Goal: Transaction & Acquisition: Purchase product/service

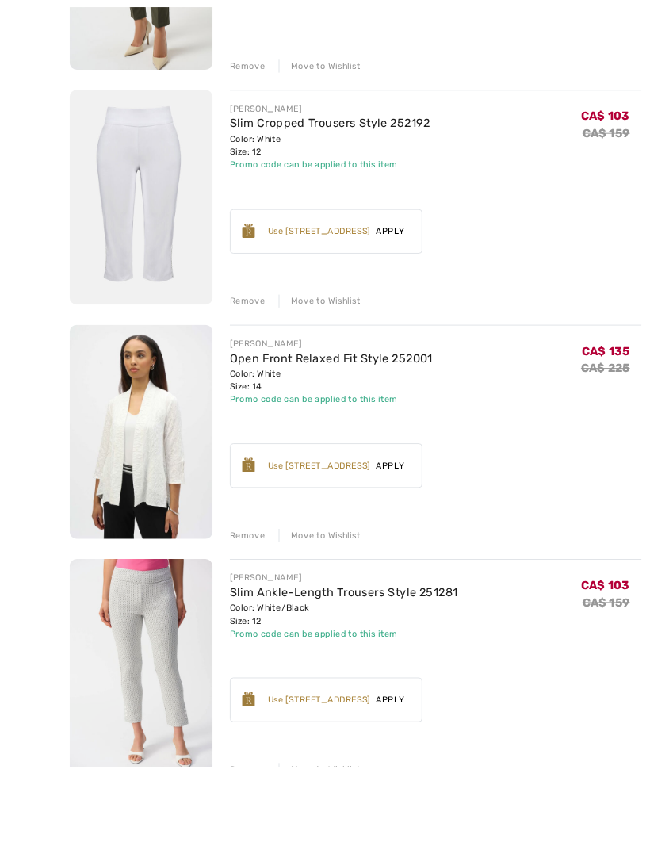
scroll to position [1083, 0]
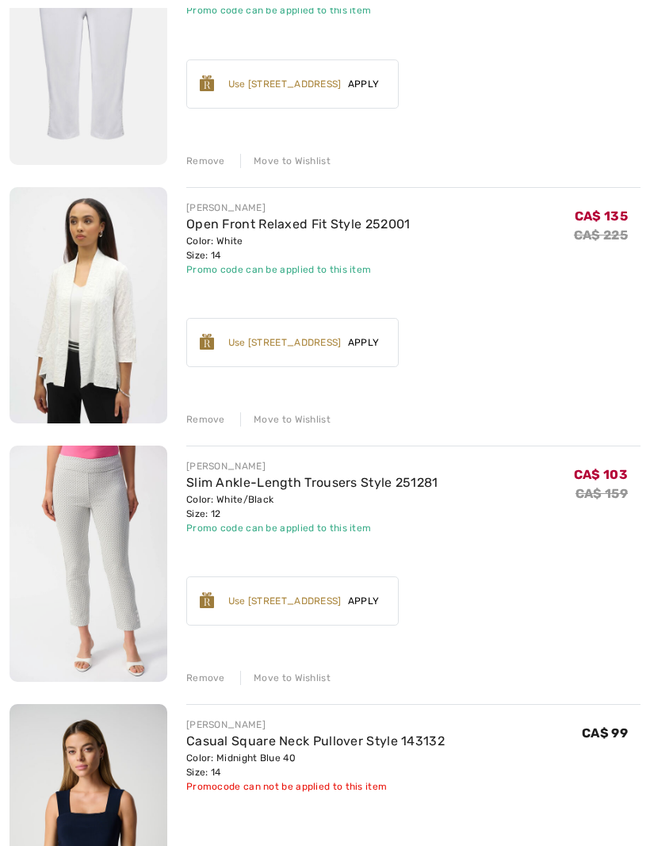
click at [213, 681] on div "Remove" at bounding box center [205, 678] width 39 height 14
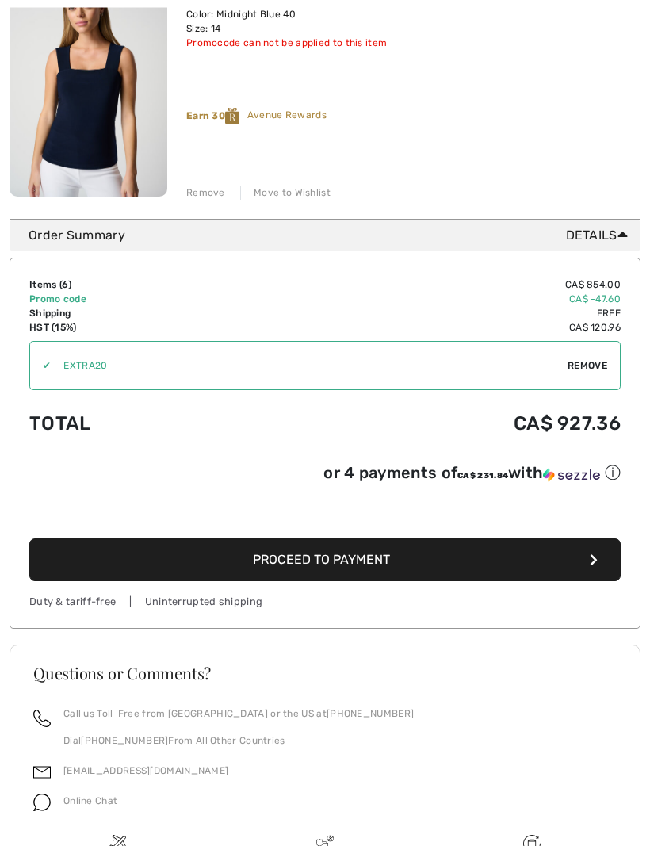
scroll to position [1568, 0]
click at [596, 563] on icon "button" at bounding box center [594, 560] width 8 height 13
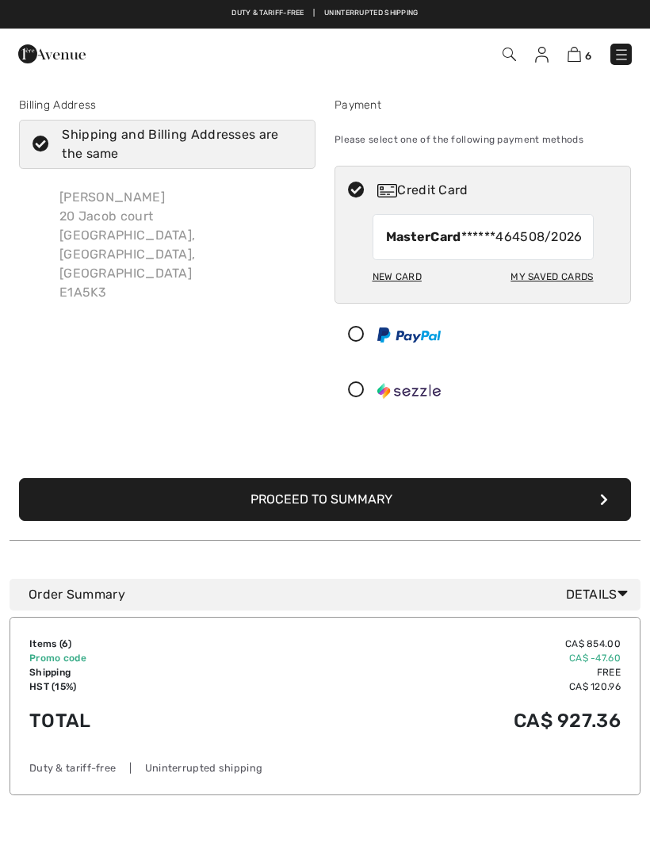
click at [364, 515] on button "Proceed to Summary" at bounding box center [325, 499] width 612 height 43
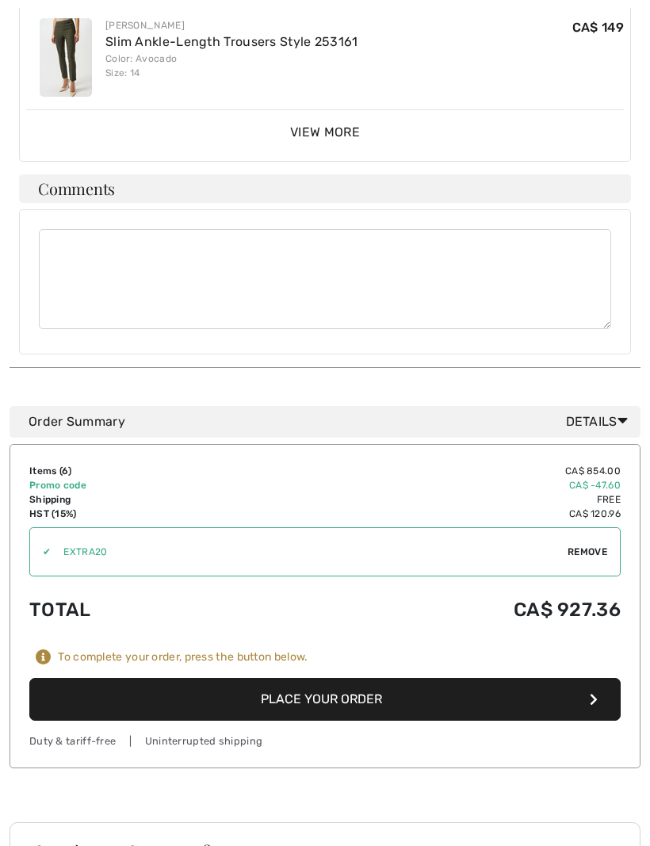
scroll to position [778, 0]
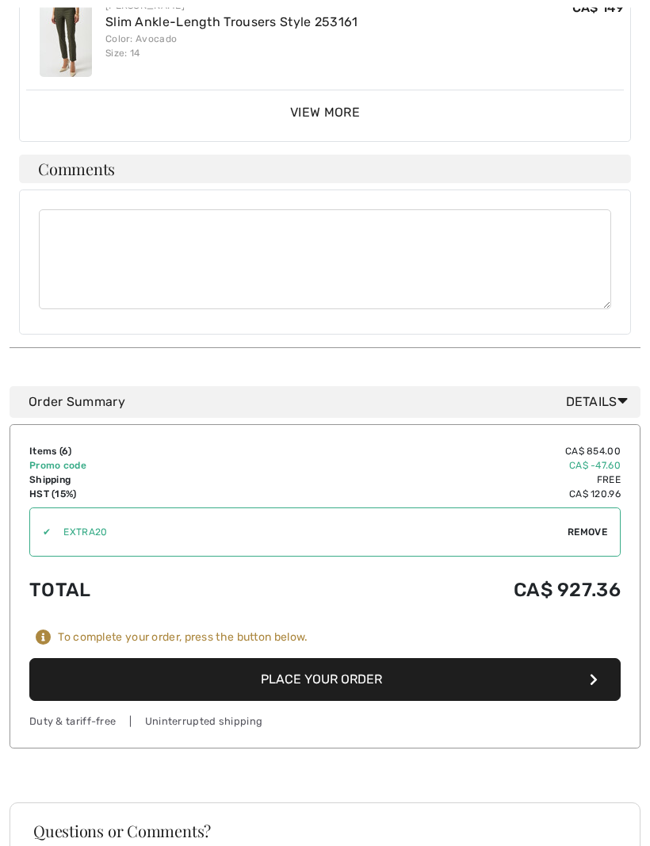
click at [353, 658] on button "Place Your Order" at bounding box center [325, 679] width 592 height 43
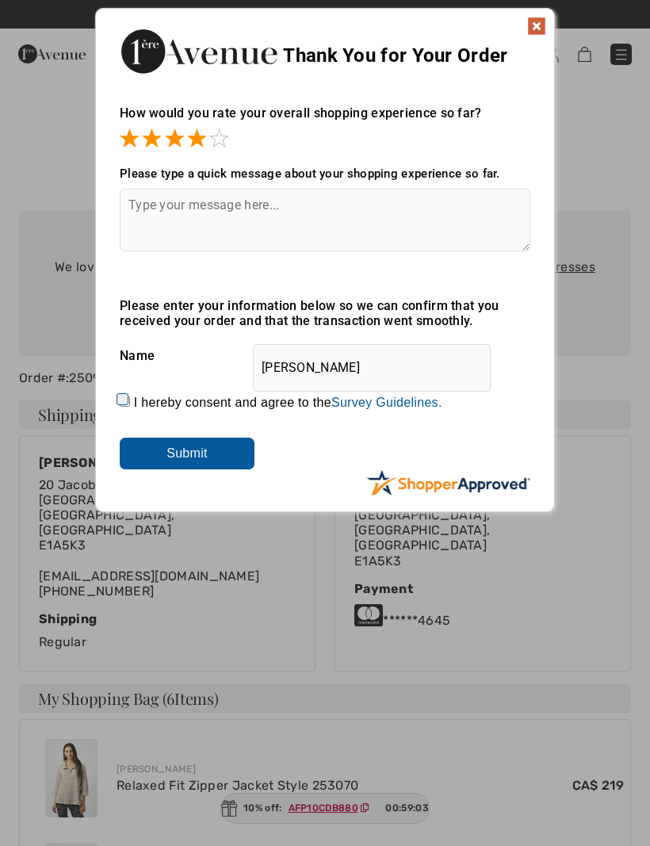
click at [536, 33] on img at bounding box center [536, 26] width 19 height 19
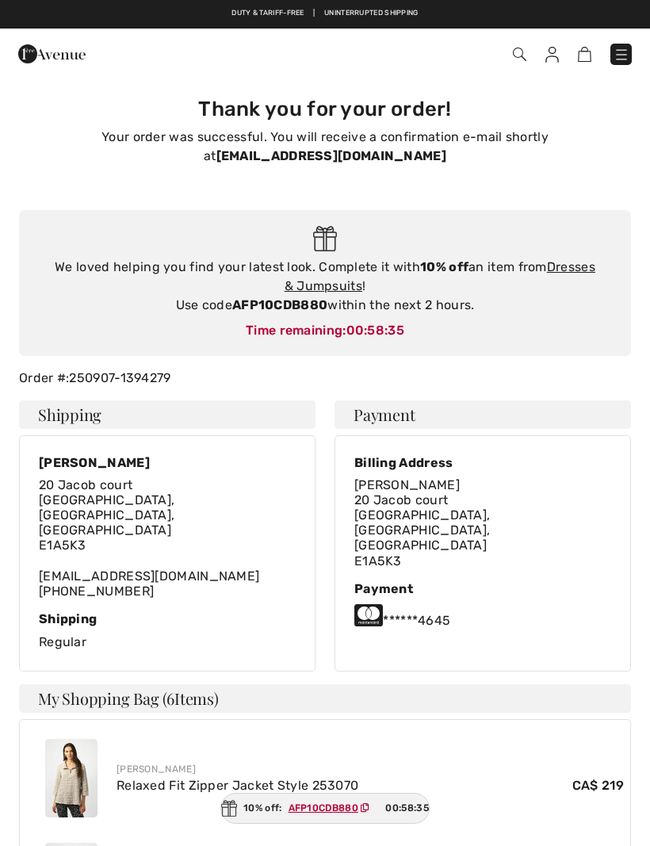
click at [570, 270] on link "Dresses & Jumpsuits" at bounding box center [440, 276] width 311 height 34
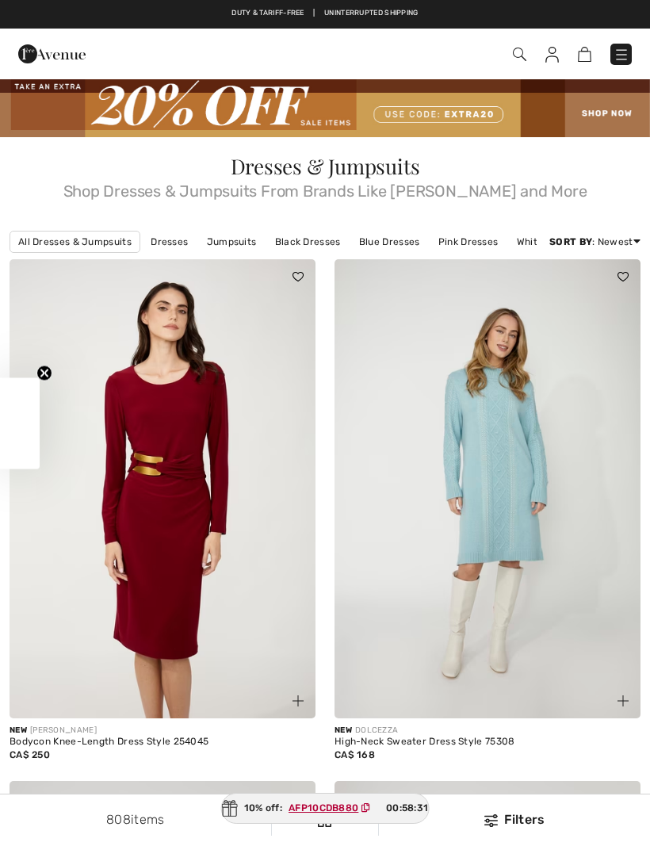
checkbox input "true"
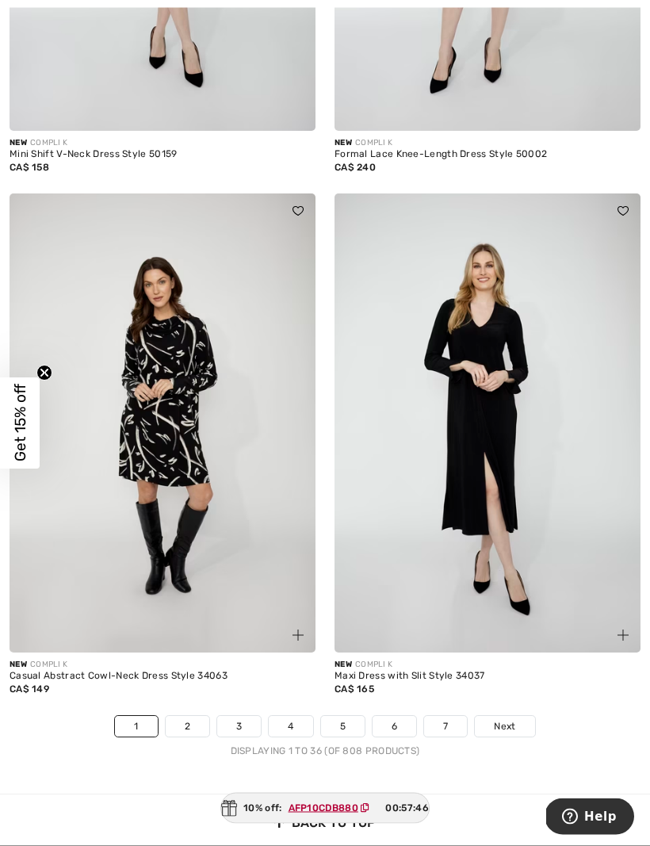
scroll to position [9455, 0]
click at [500, 719] on span "Next" at bounding box center [504, 726] width 21 height 14
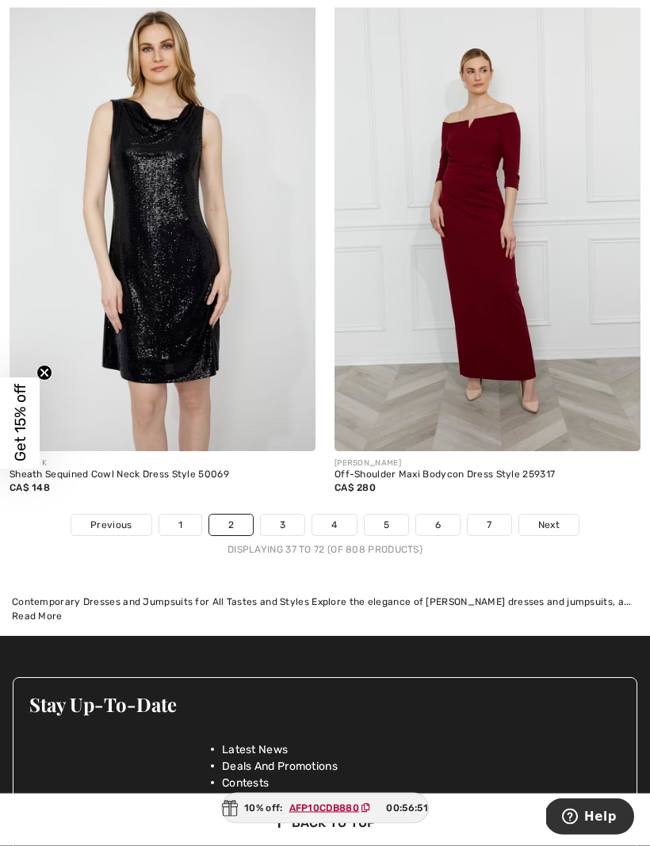
scroll to position [9474, 0]
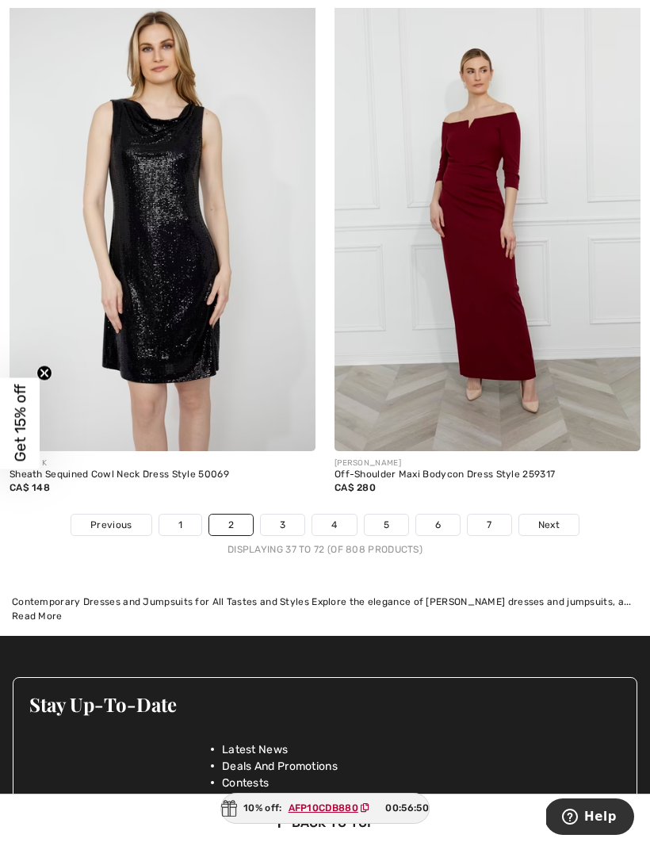
click at [543, 518] on span "Next" at bounding box center [549, 525] width 21 height 14
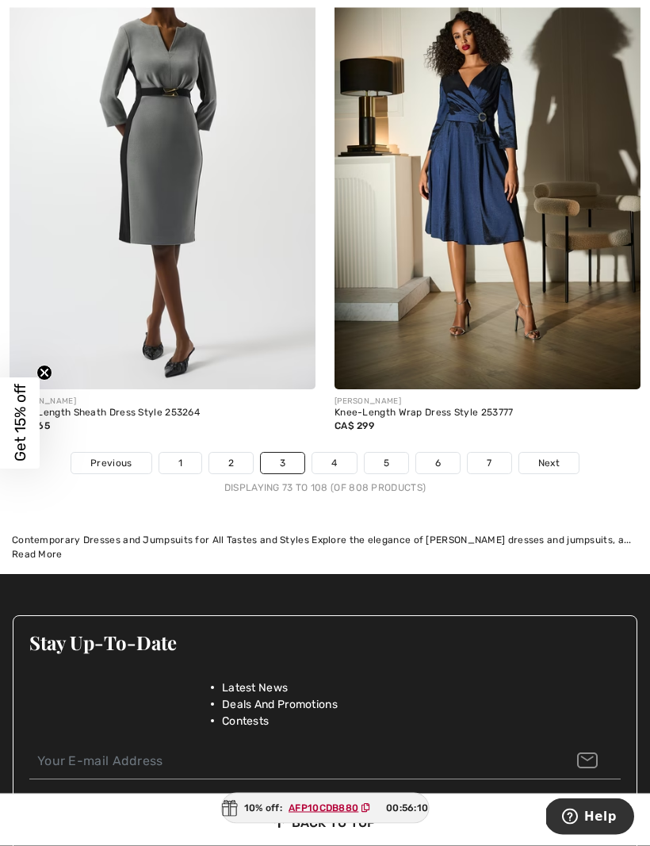
scroll to position [9509, 0]
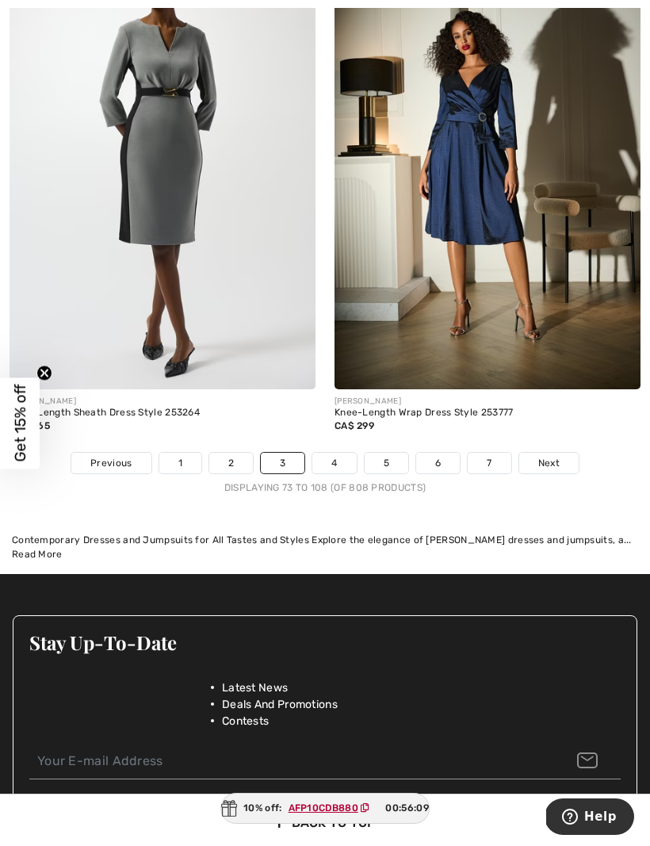
click at [555, 456] on span "Next" at bounding box center [549, 463] width 21 height 14
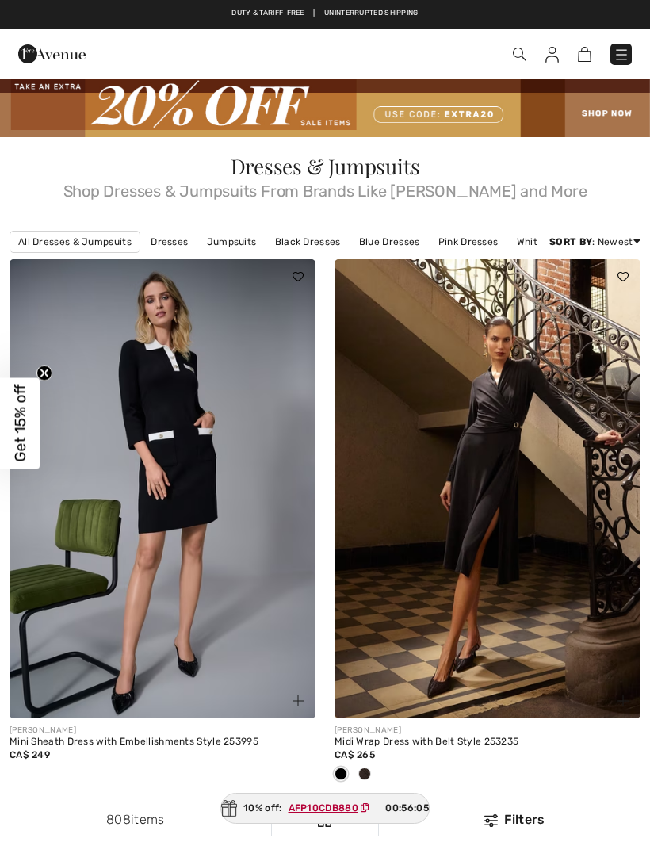
checkbox input "true"
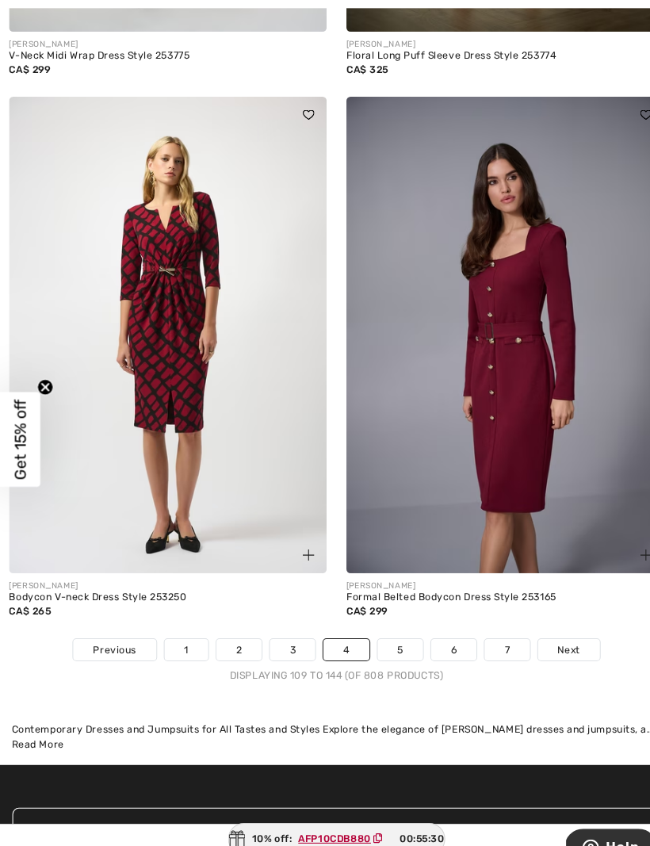
scroll to position [9451, 0]
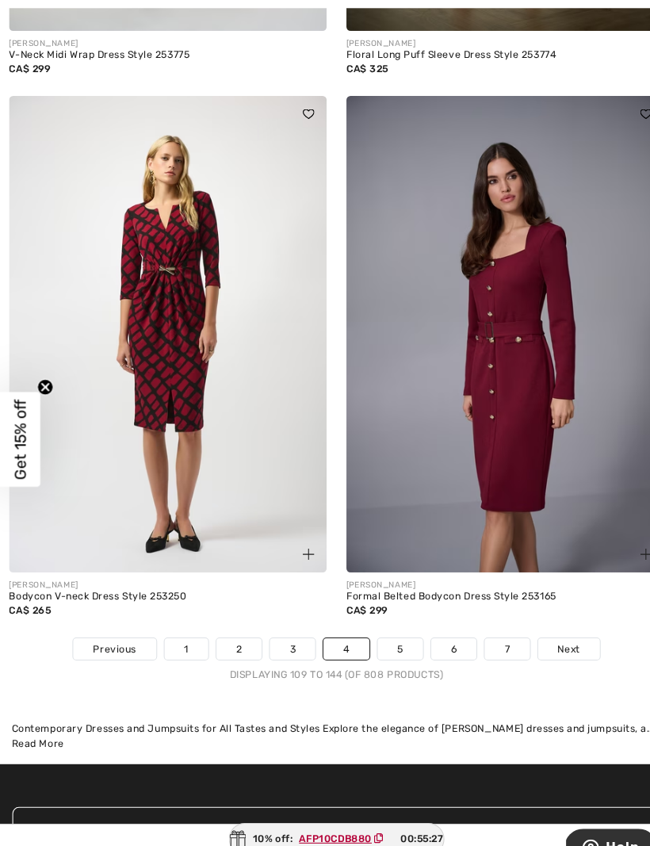
click at [544, 619] on span "Next" at bounding box center [549, 626] width 21 height 14
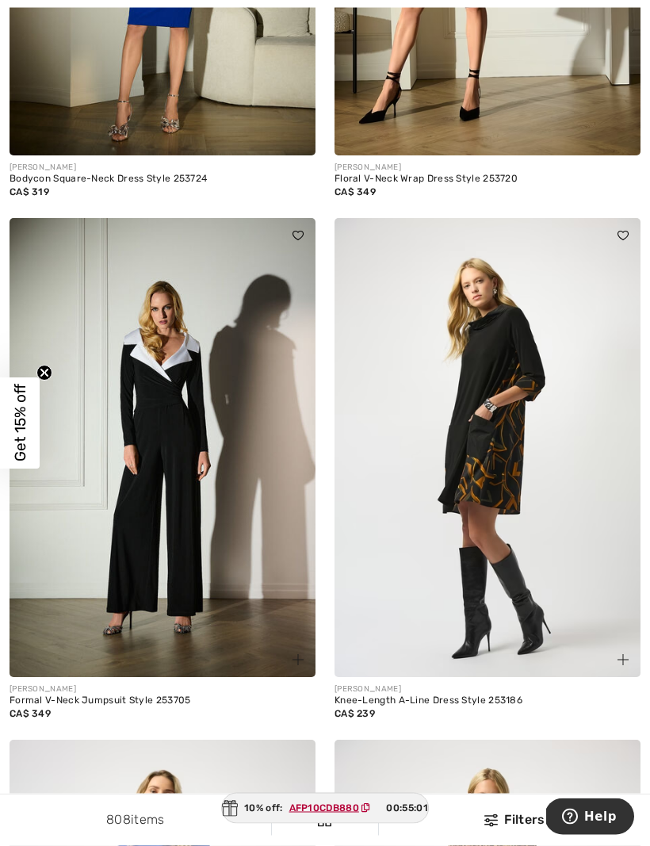
scroll to position [3802, 0]
click at [512, 566] on img at bounding box center [488, 447] width 306 height 459
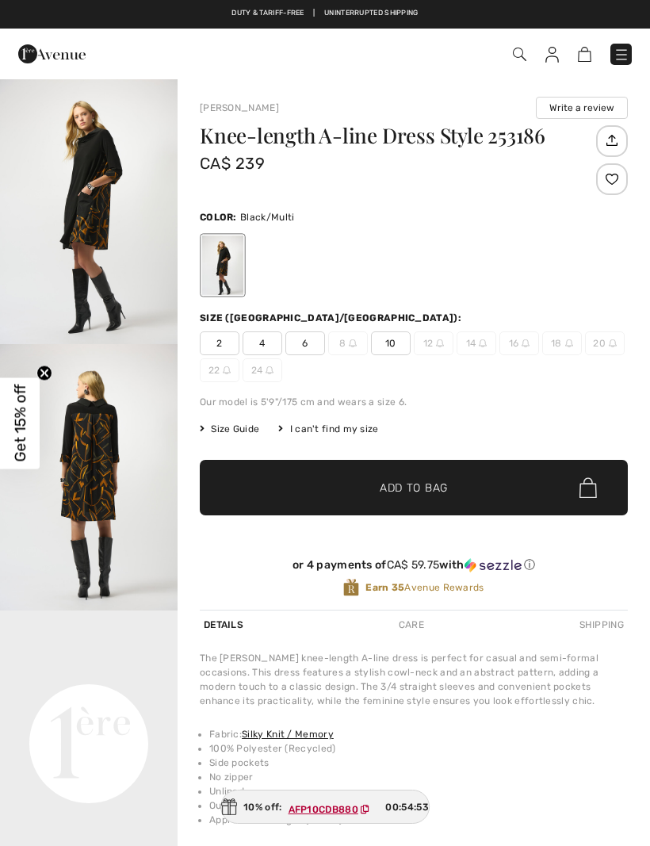
checkbox input "true"
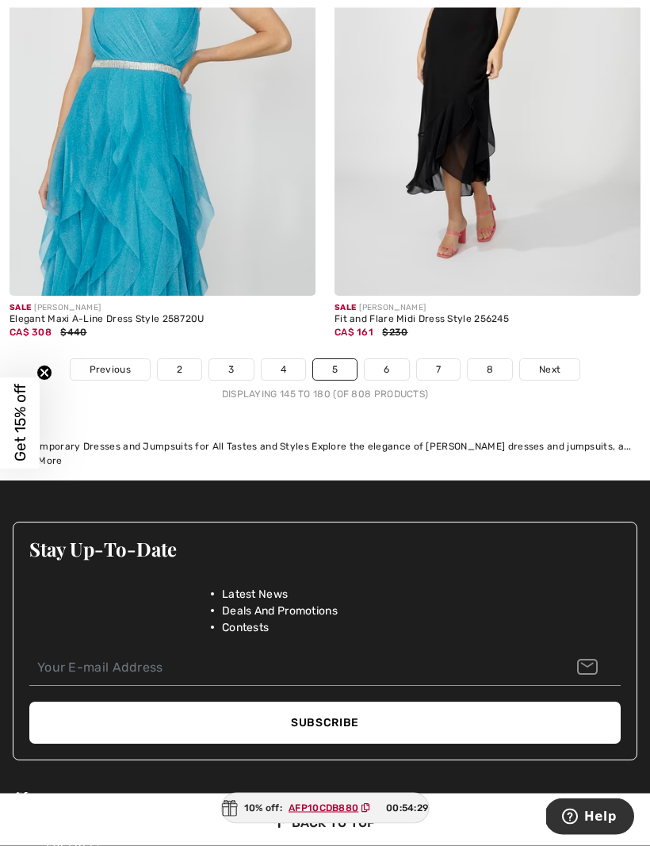
scroll to position [9581, 0]
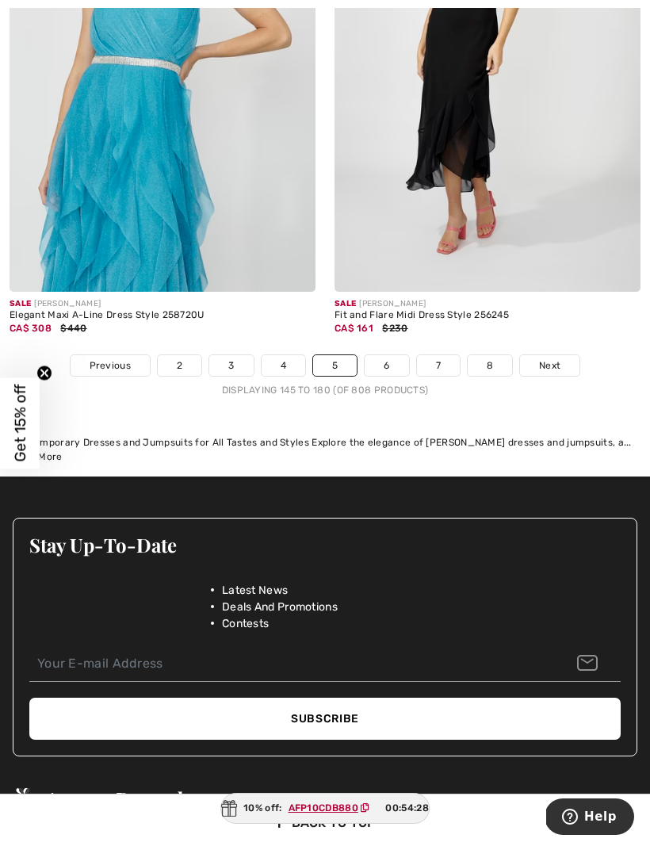
click at [557, 359] on span "Next" at bounding box center [549, 366] width 21 height 14
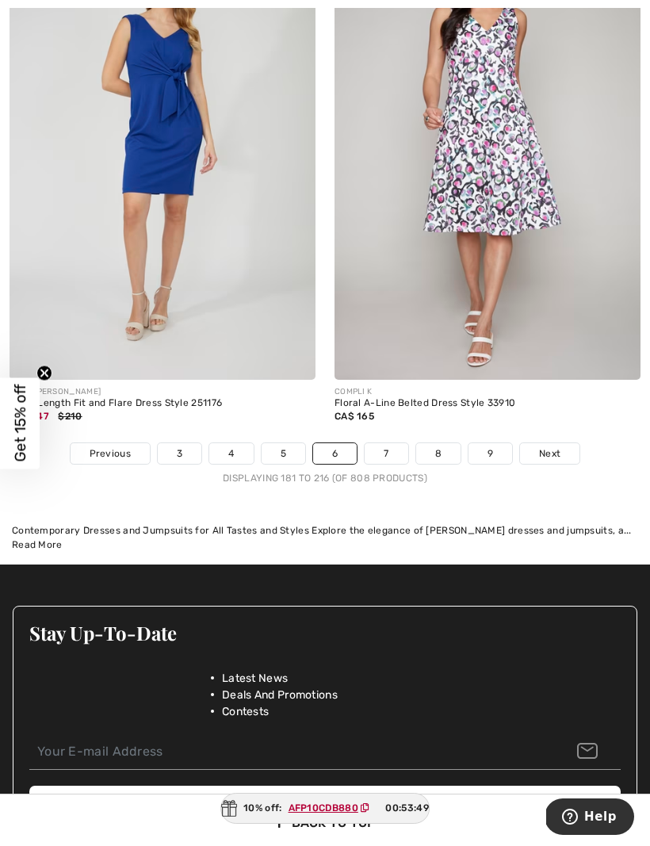
scroll to position [9576, 0]
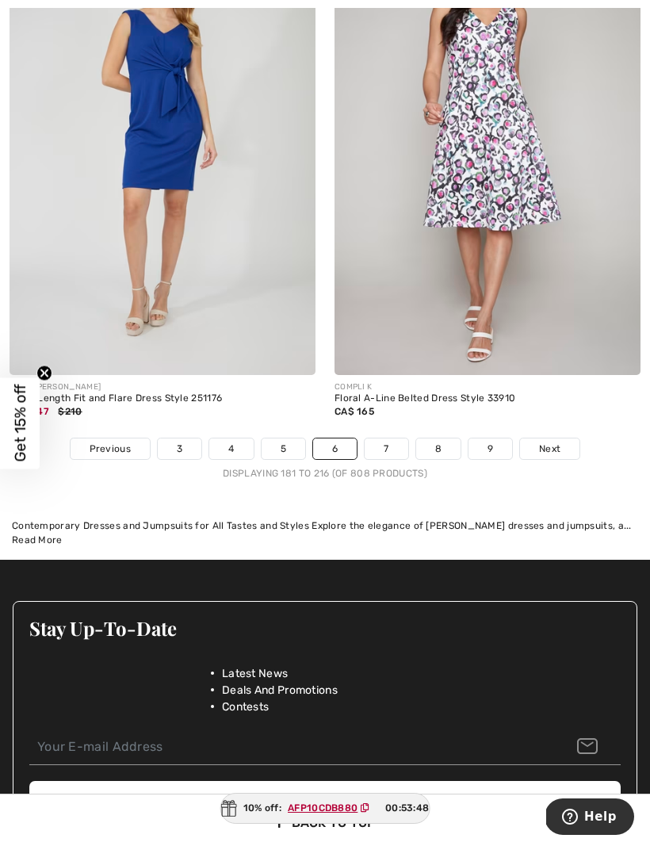
click at [562, 439] on link "Next" at bounding box center [549, 449] width 59 height 21
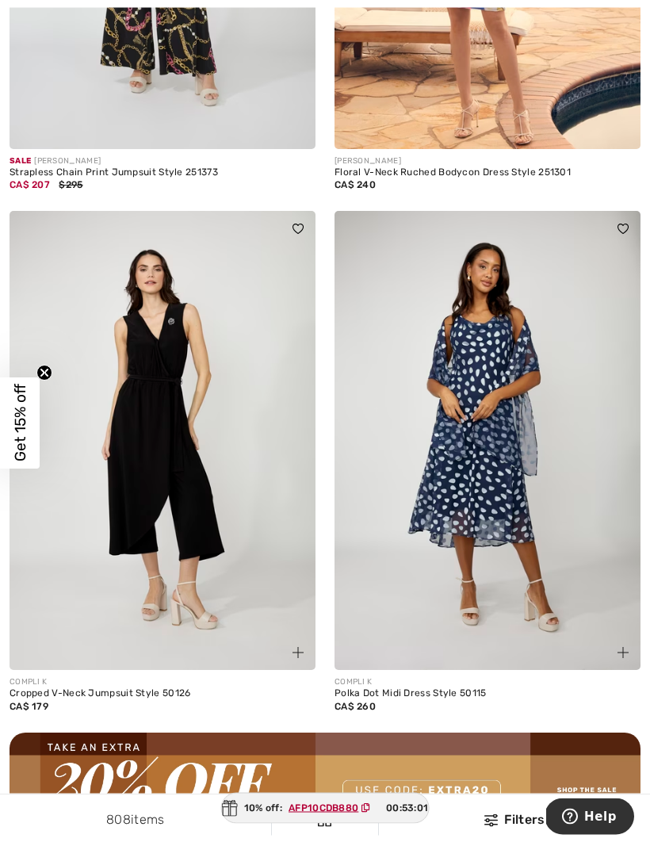
scroll to position [5949, 0]
click at [530, 545] on img at bounding box center [488, 440] width 306 height 459
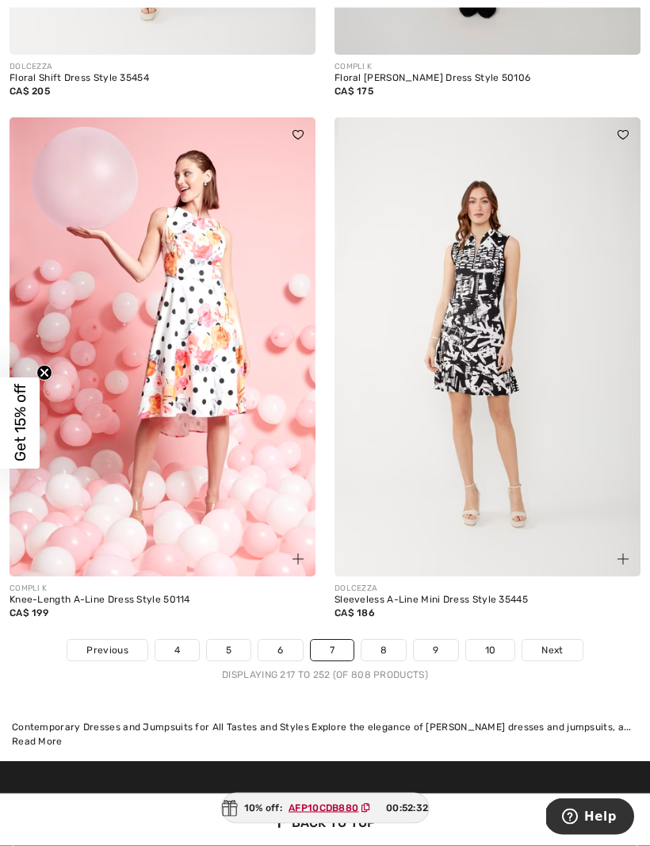
scroll to position [9322, 0]
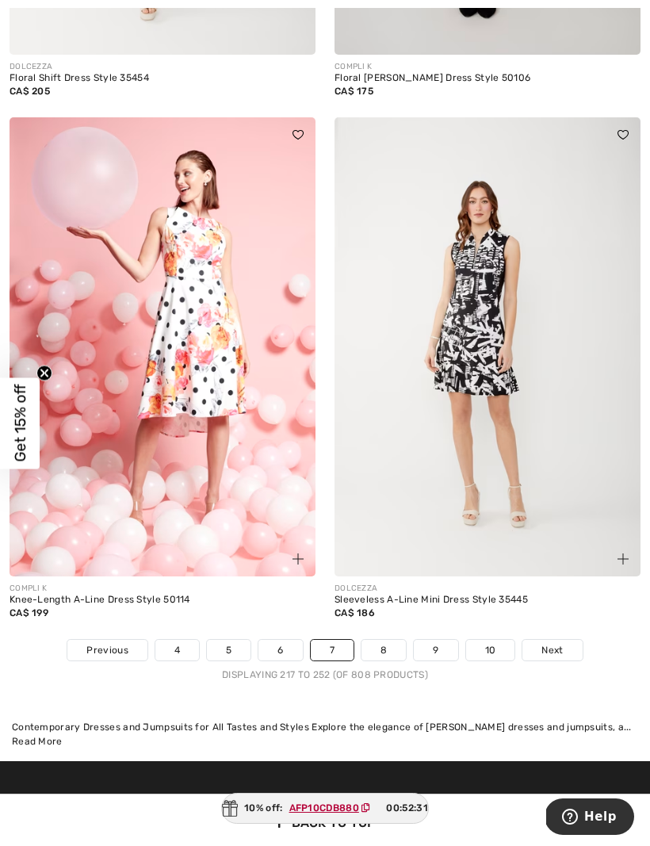
click at [564, 640] on link "Next" at bounding box center [552, 650] width 59 height 21
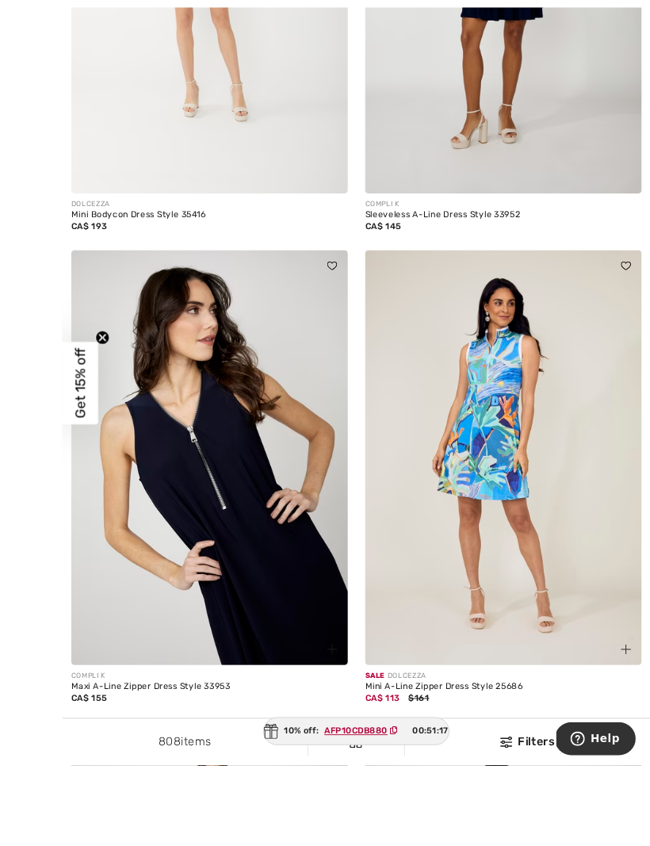
scroll to position [1118, 0]
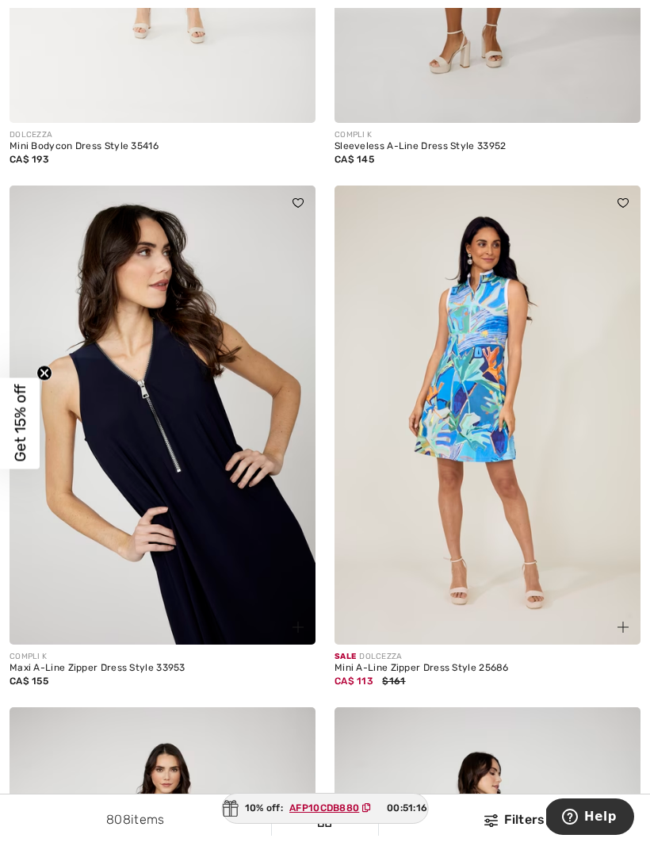
click at [497, 474] on img at bounding box center [488, 415] width 306 height 459
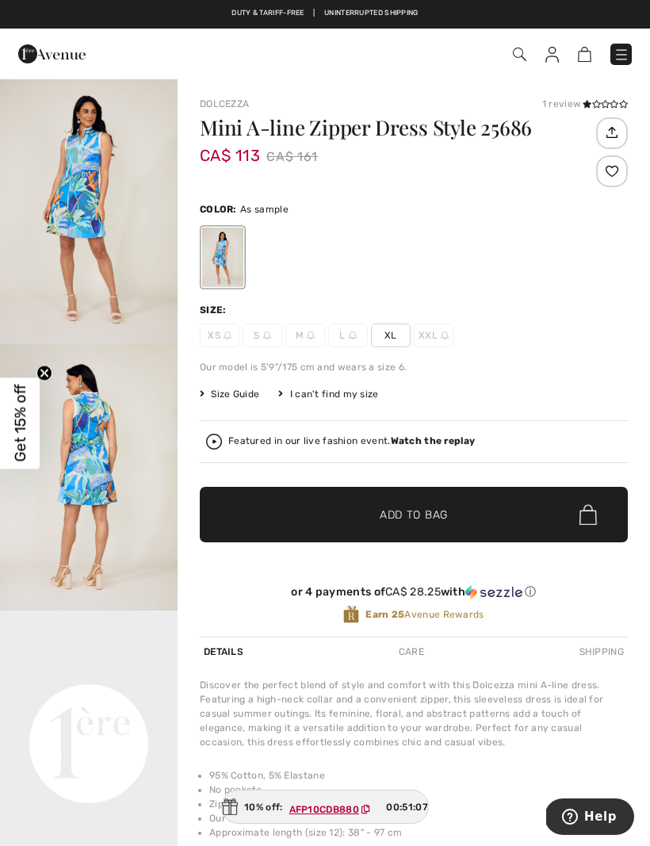
click at [259, 388] on span "Size Guide" at bounding box center [229, 394] width 59 height 14
click at [232, 394] on span "Size Guide" at bounding box center [229, 394] width 59 height 14
click at [221, 400] on span "Size Guide" at bounding box center [229, 394] width 59 height 14
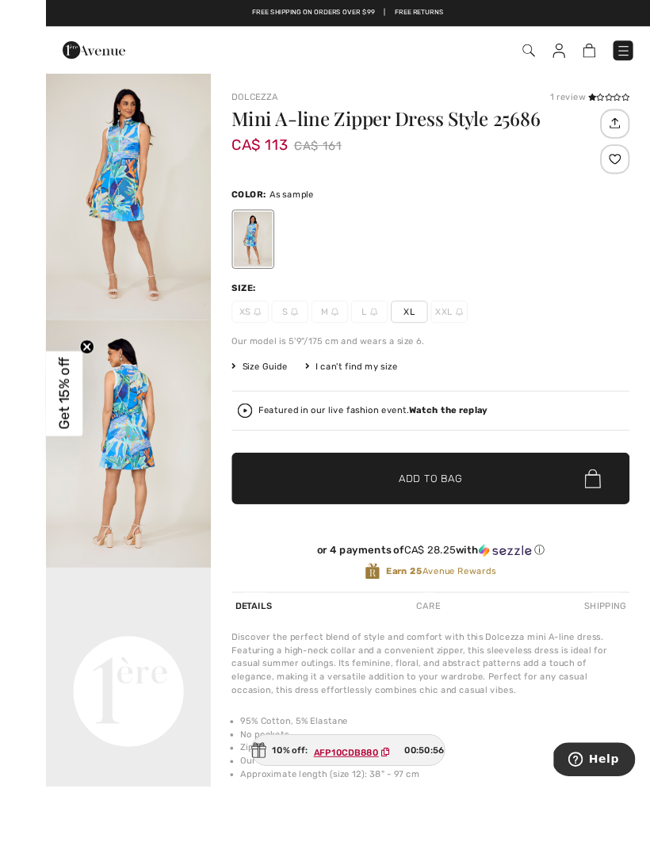
scroll to position [12, 0]
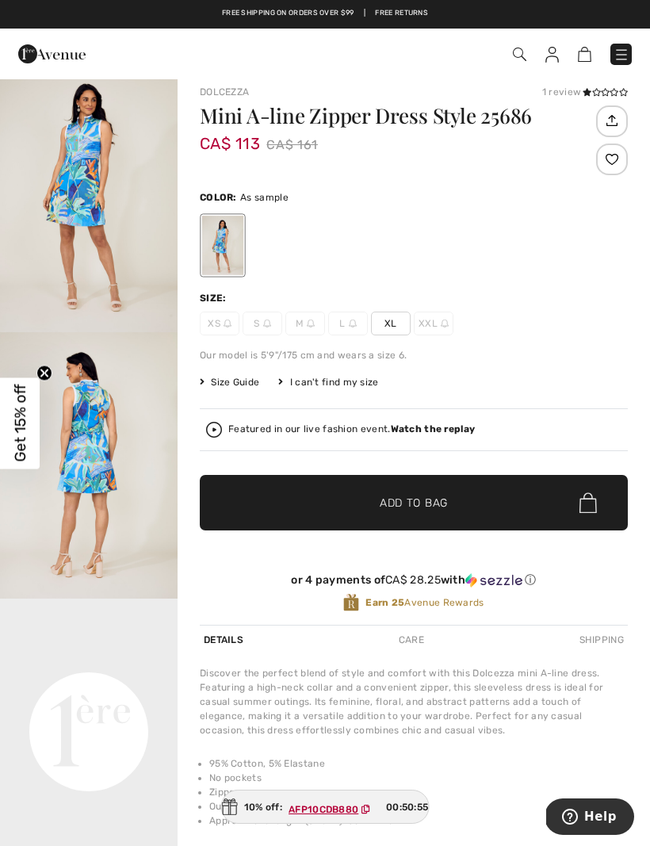
click at [203, 388] on span "Size Guide" at bounding box center [229, 382] width 59 height 14
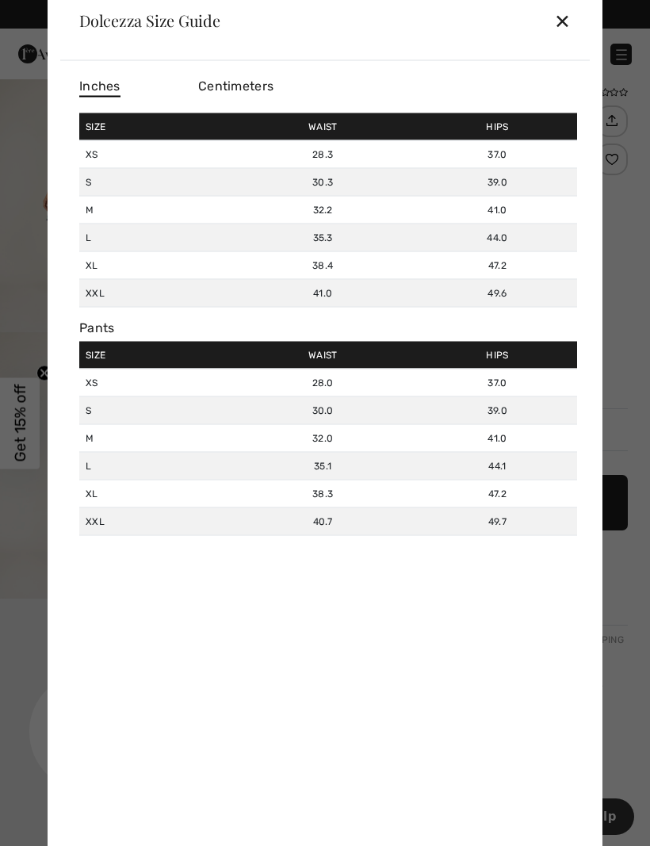
click at [217, 384] on td "XS" at bounding box center [153, 383] width 149 height 28
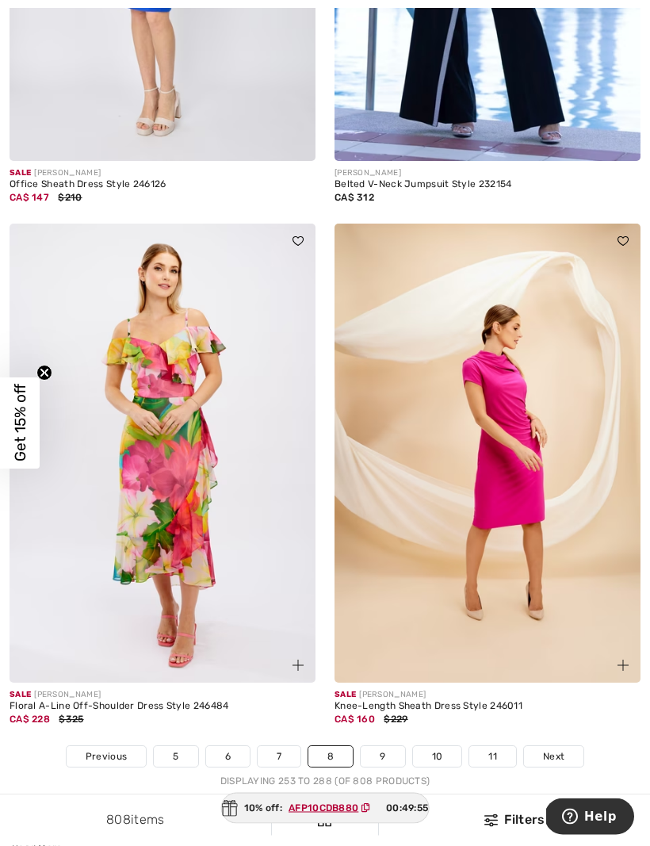
scroll to position [9163, 0]
click at [562, 750] on span "Next" at bounding box center [553, 757] width 21 height 14
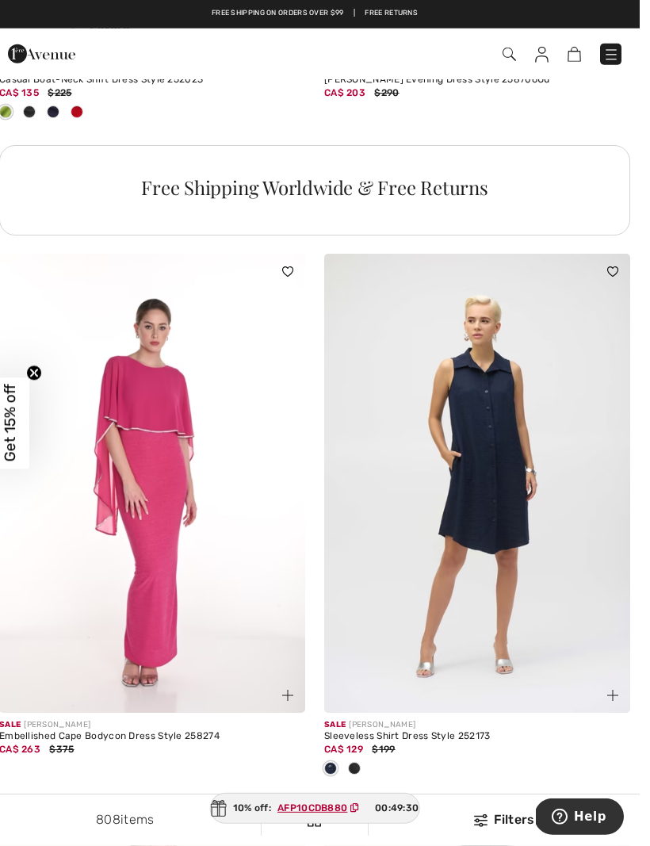
scroll to position [3354, 0]
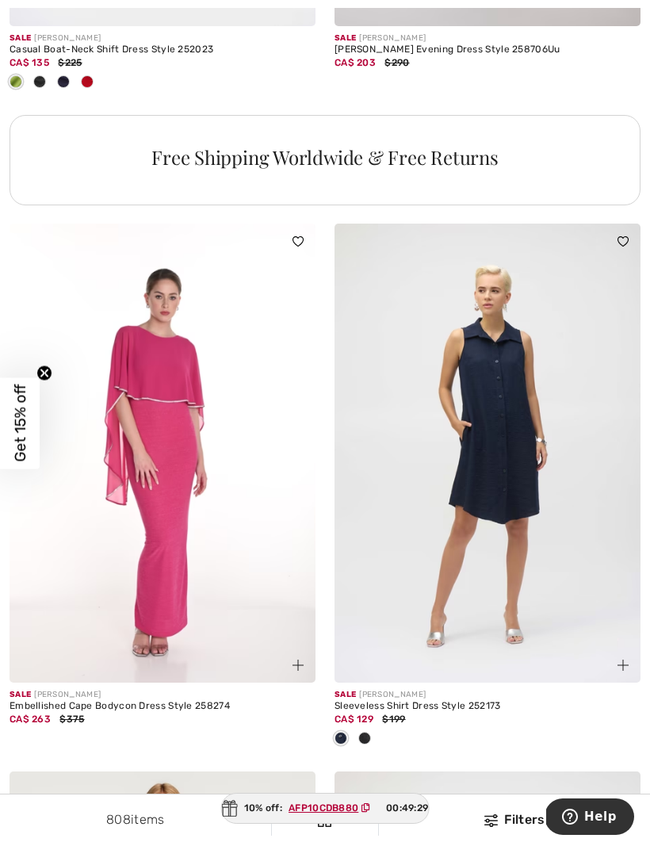
click at [500, 489] on img at bounding box center [488, 453] width 306 height 459
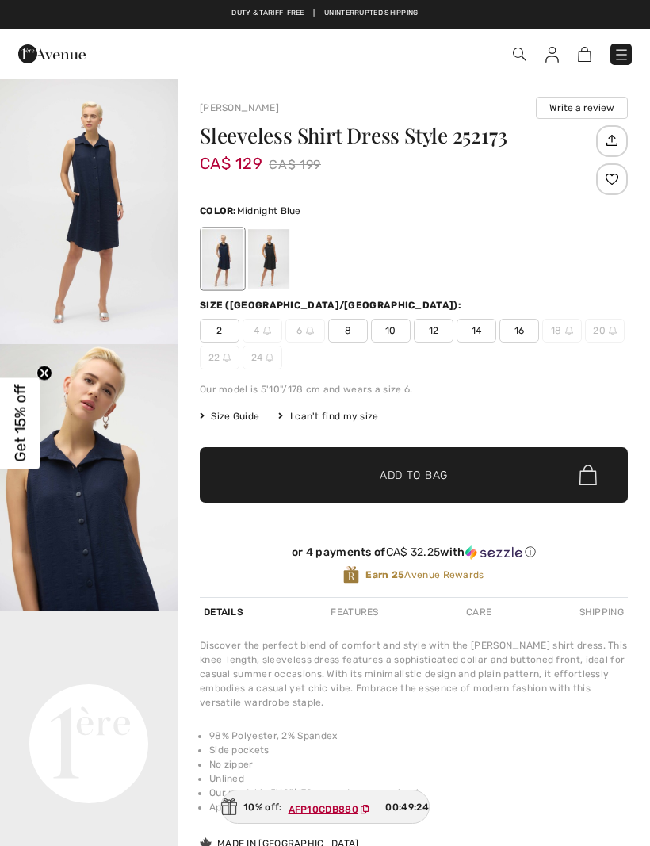
checkbox input "true"
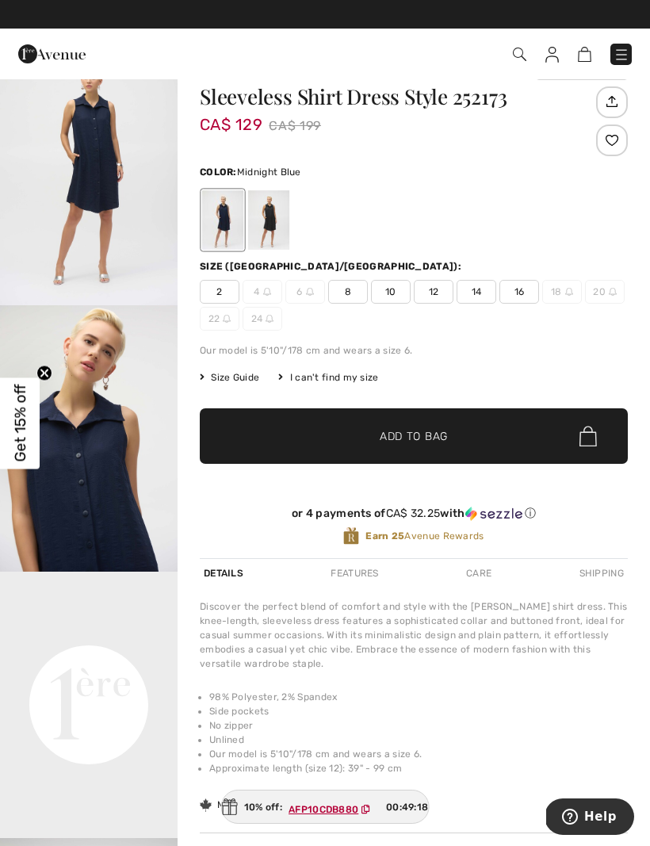
scroll to position [38, 0]
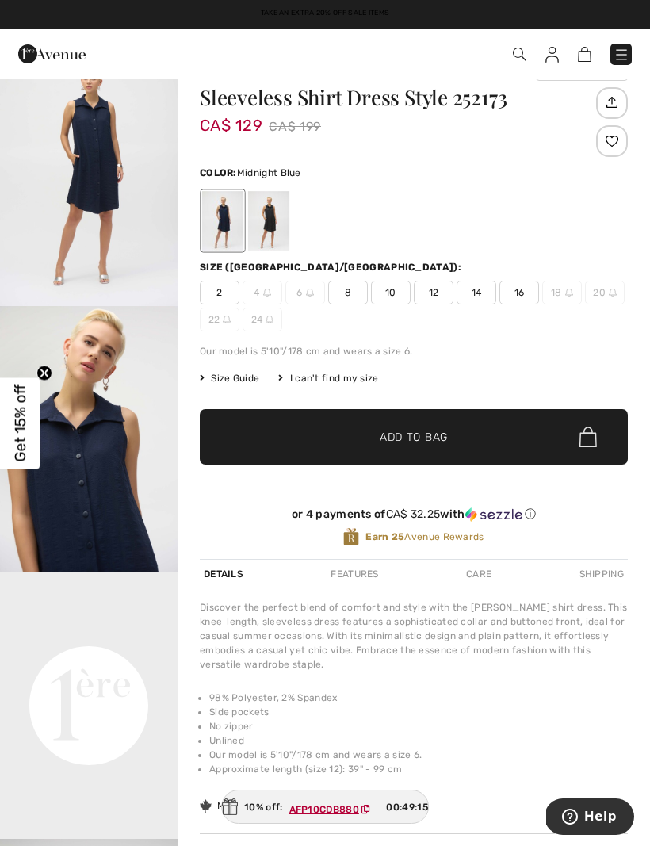
click at [490, 297] on span "14" at bounding box center [477, 293] width 40 height 24
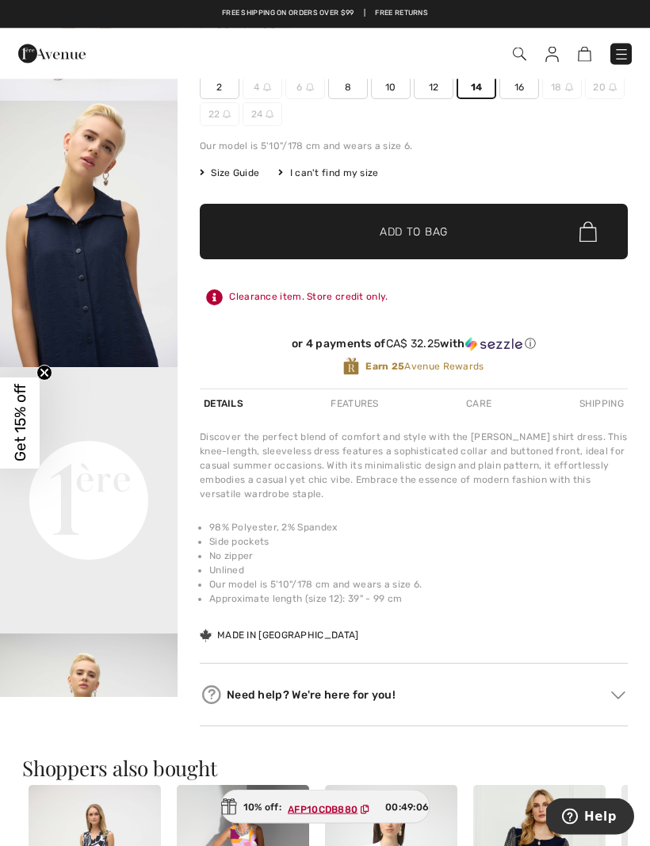
scroll to position [244, 0]
click at [562, 530] on li "98% Polyester, 2% Spandex" at bounding box center [418, 527] width 419 height 14
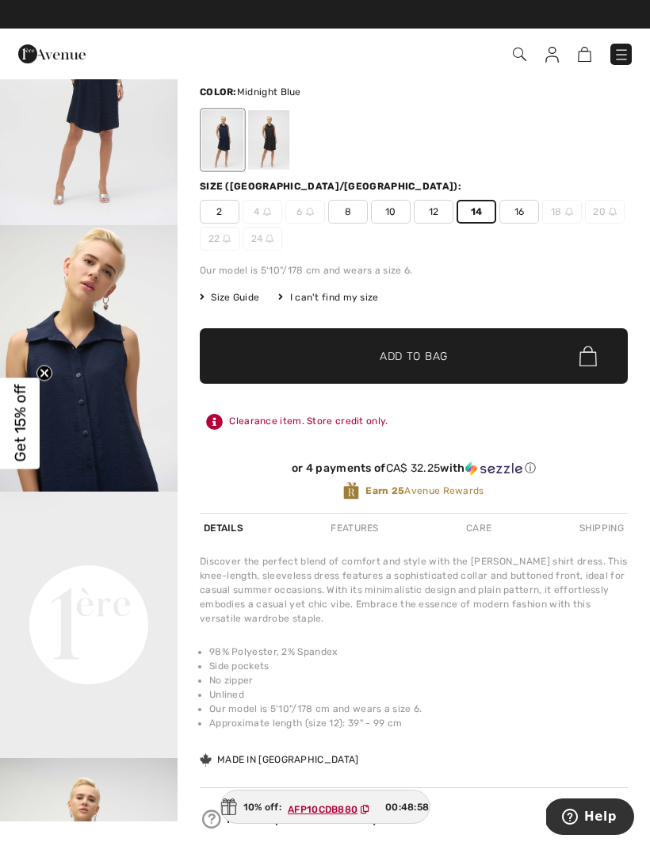
scroll to position [114, 0]
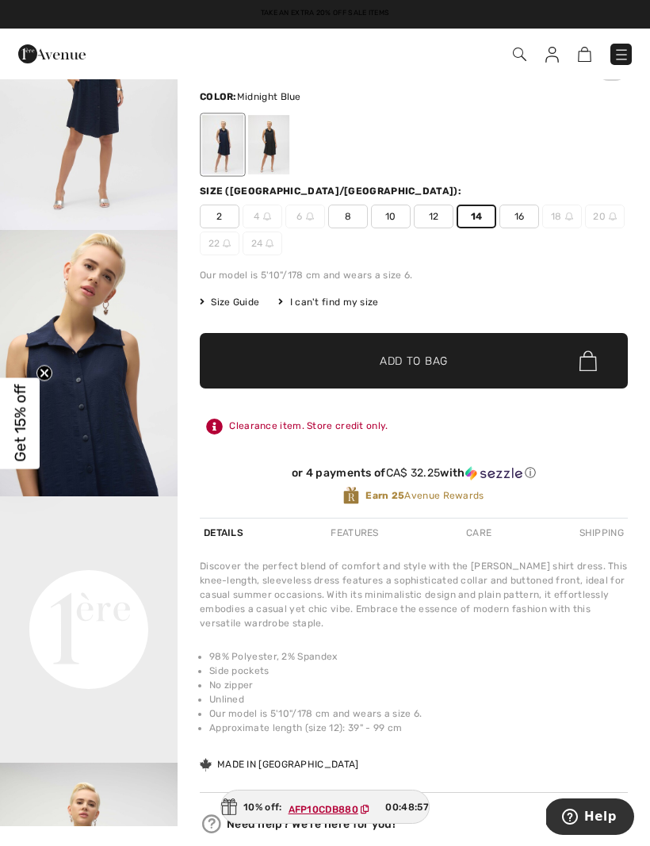
click at [535, 362] on span "✔ Added to Bag Add to Bag" at bounding box center [414, 361] width 428 height 56
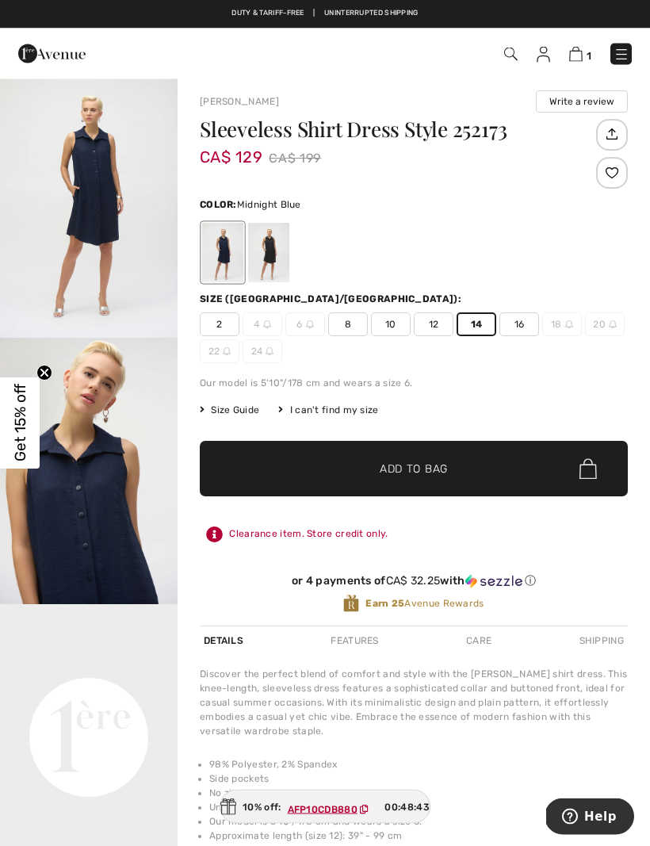
scroll to position [0, 0]
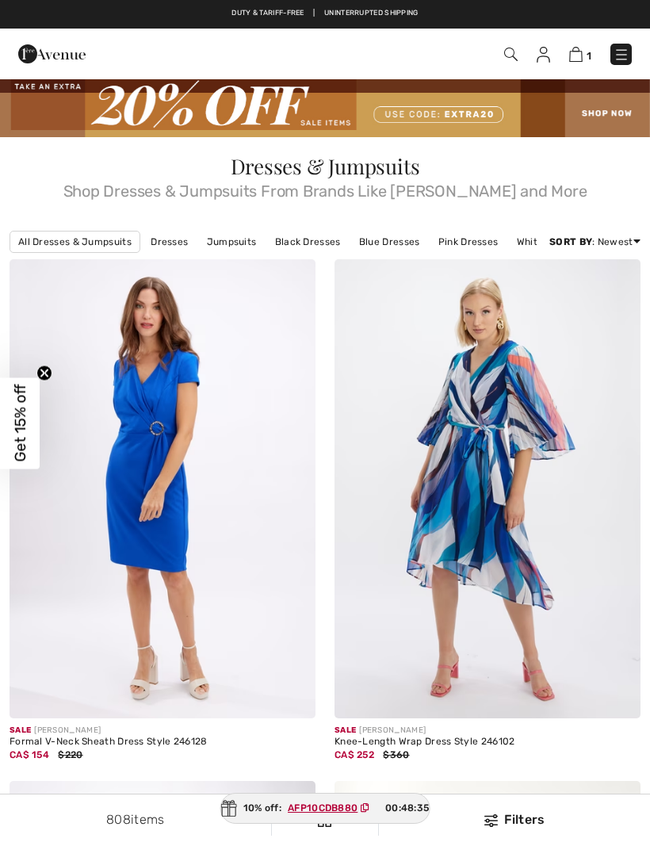
checkbox input "true"
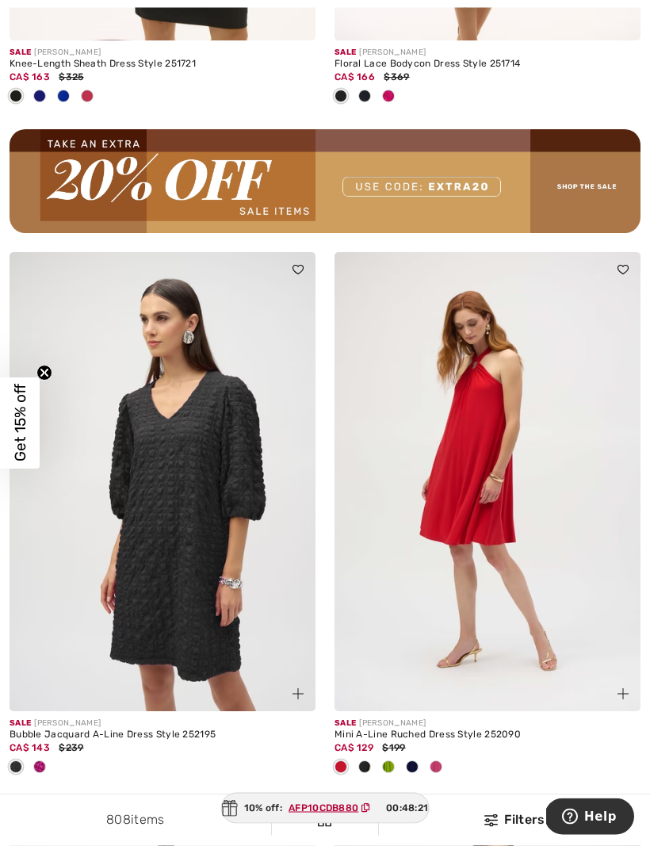
scroll to position [6709, 0]
click at [48, 764] on div at bounding box center [40, 768] width 24 height 26
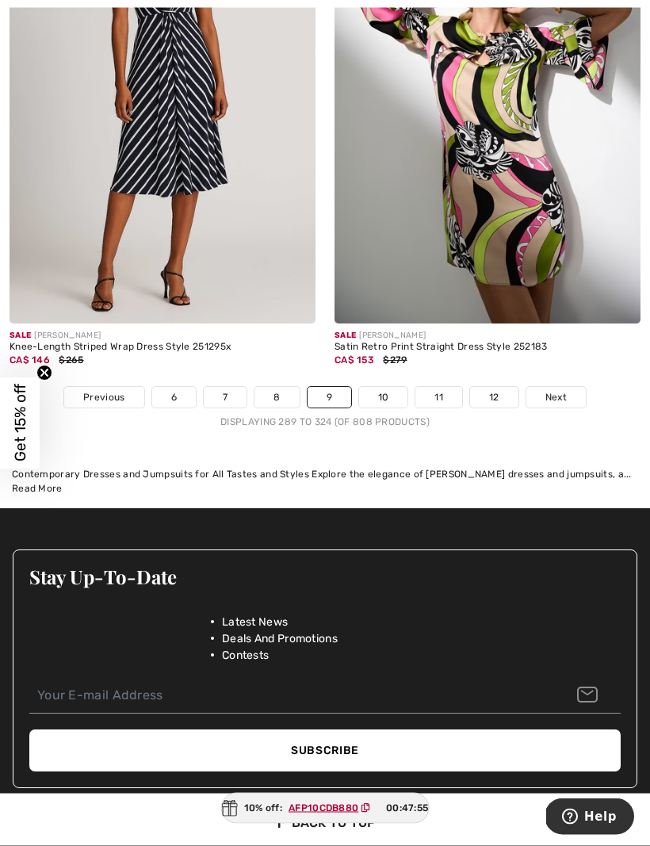
scroll to position [9758, 0]
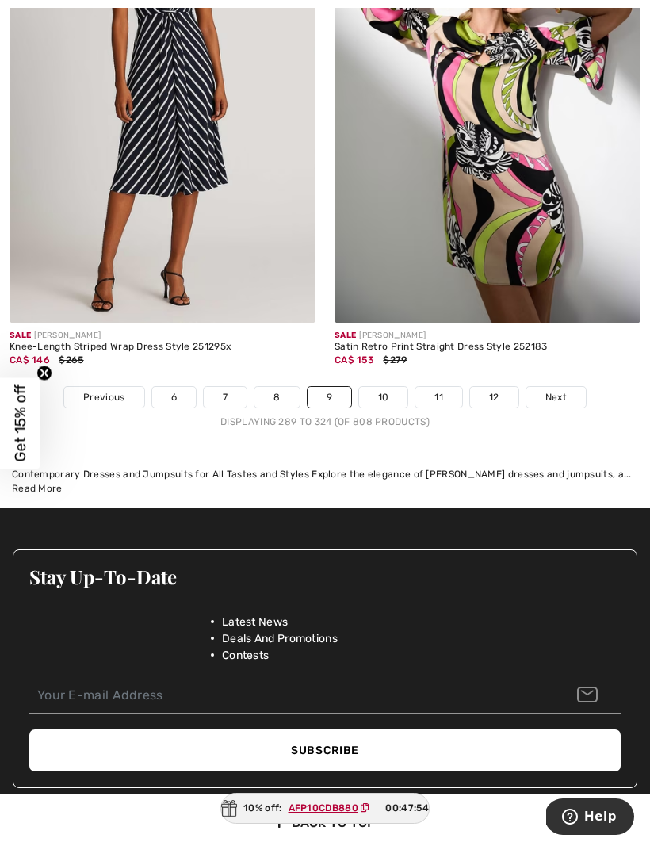
click at [563, 390] on span "Next" at bounding box center [556, 397] width 21 height 14
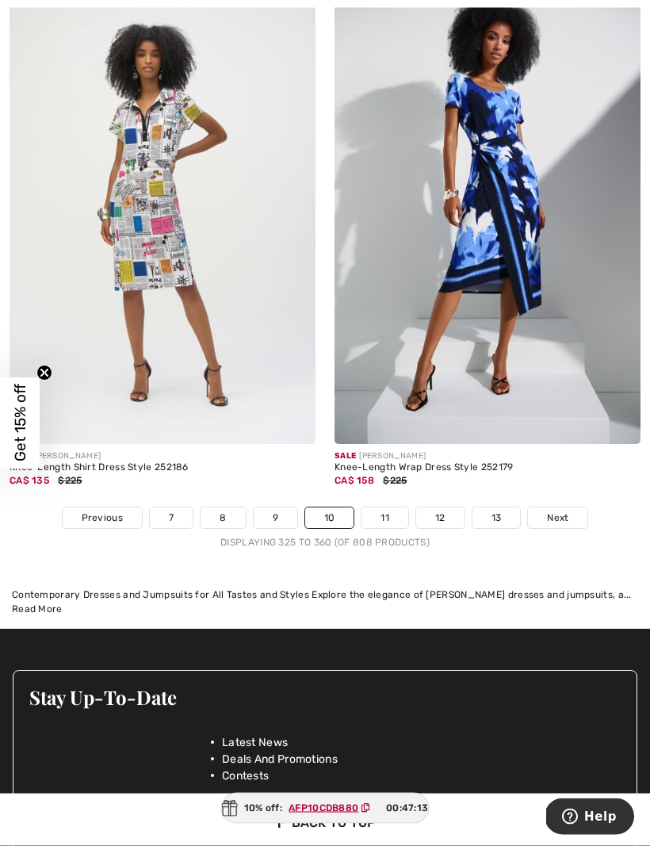
scroll to position [9593, 0]
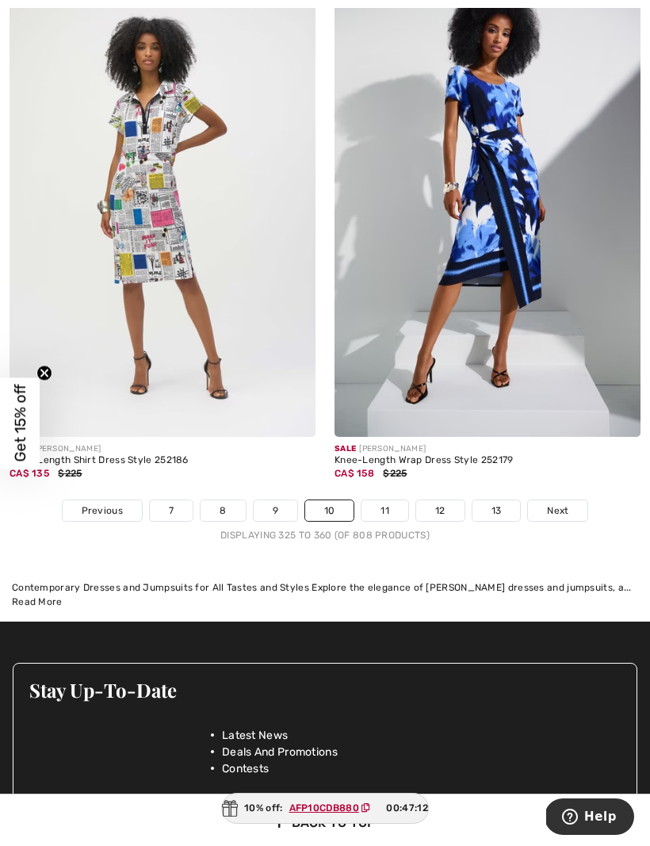
click at [571, 503] on link "Next" at bounding box center [557, 510] width 59 height 21
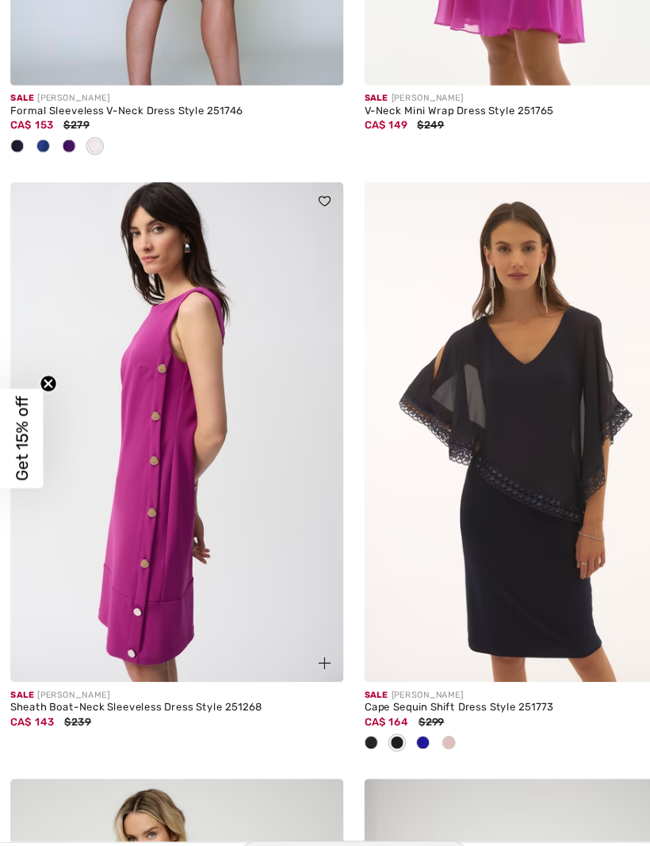
scroll to position [3912, 0]
click at [160, 473] on img at bounding box center [163, 416] width 306 height 459
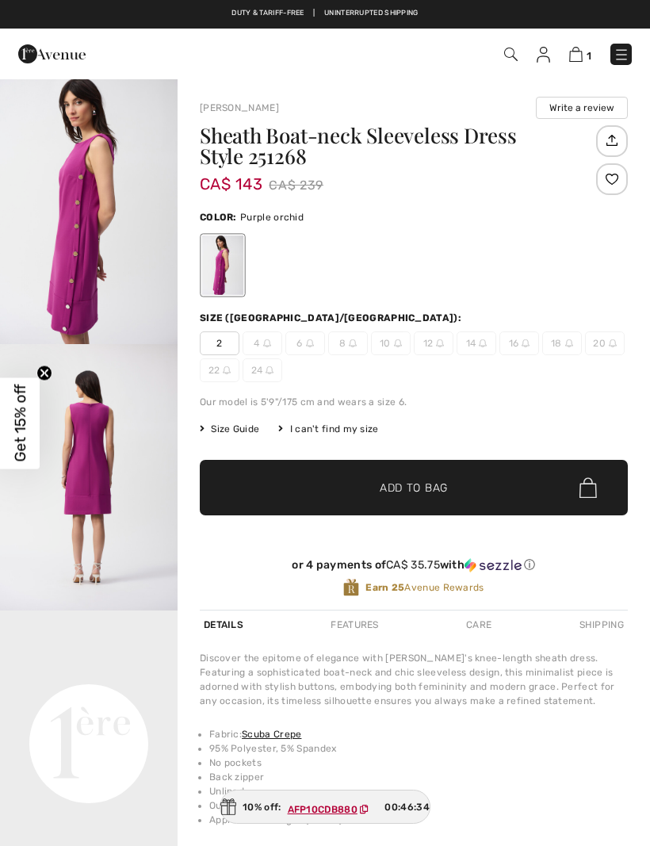
checkbox input "true"
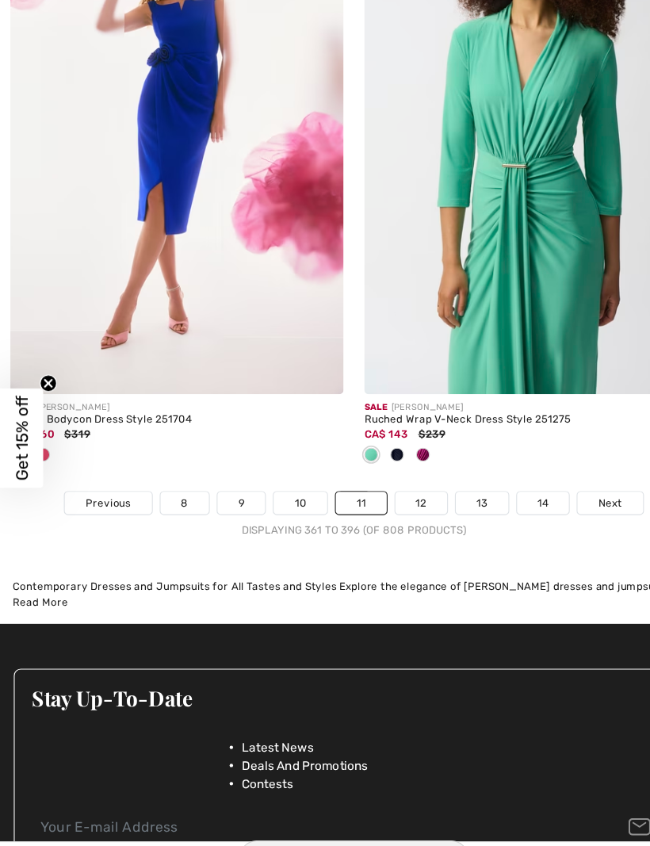
scroll to position [9621, 0]
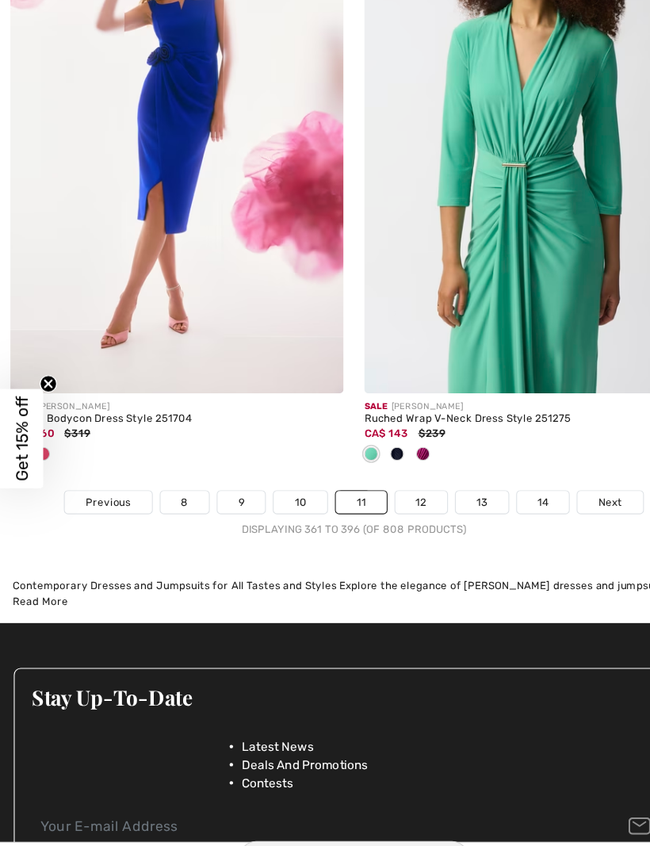
click at [393, 472] on link "12" at bounding box center [387, 482] width 48 height 21
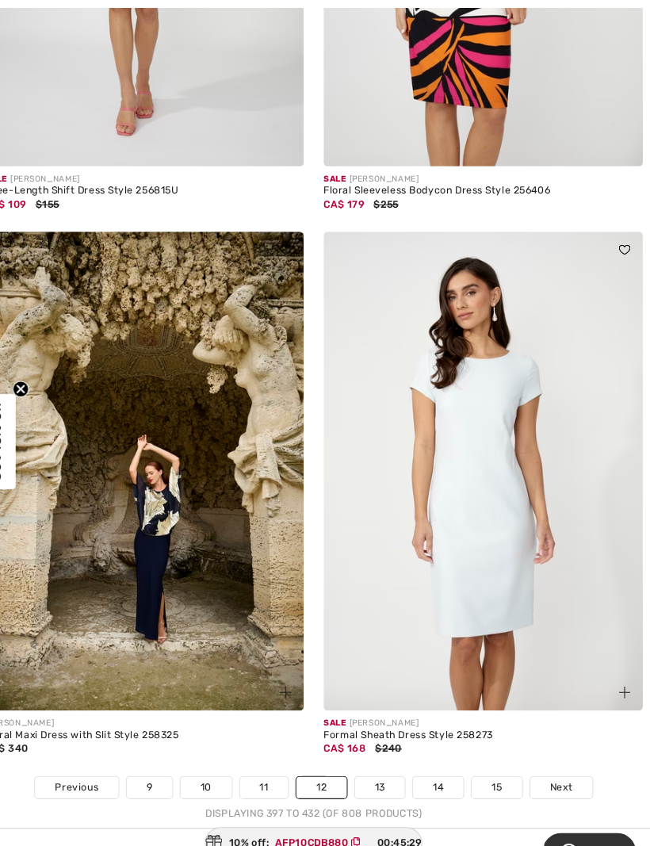
scroll to position [9245, 0]
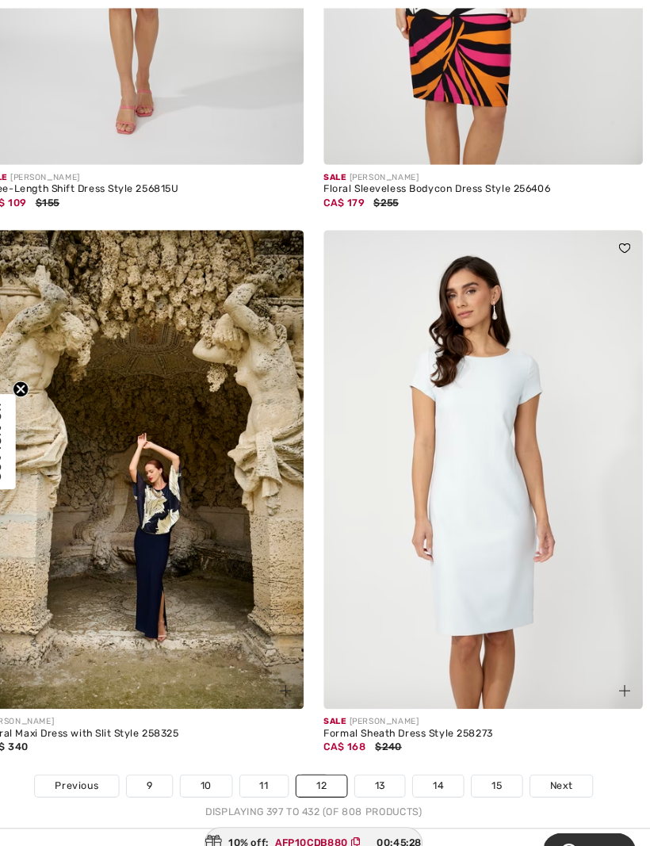
click at [552, 746] on span "Next" at bounding box center [562, 753] width 21 height 14
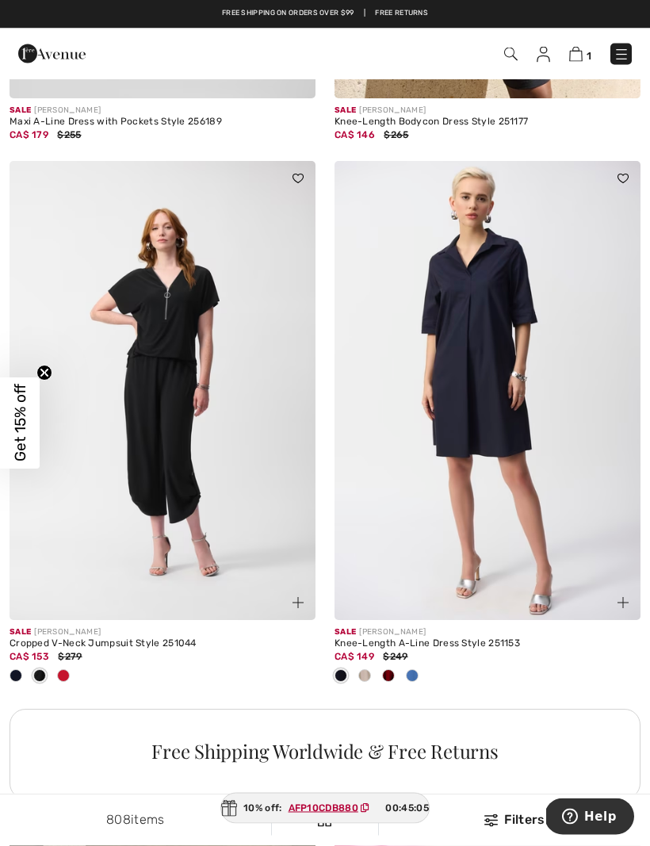
scroll to position [2727, 0]
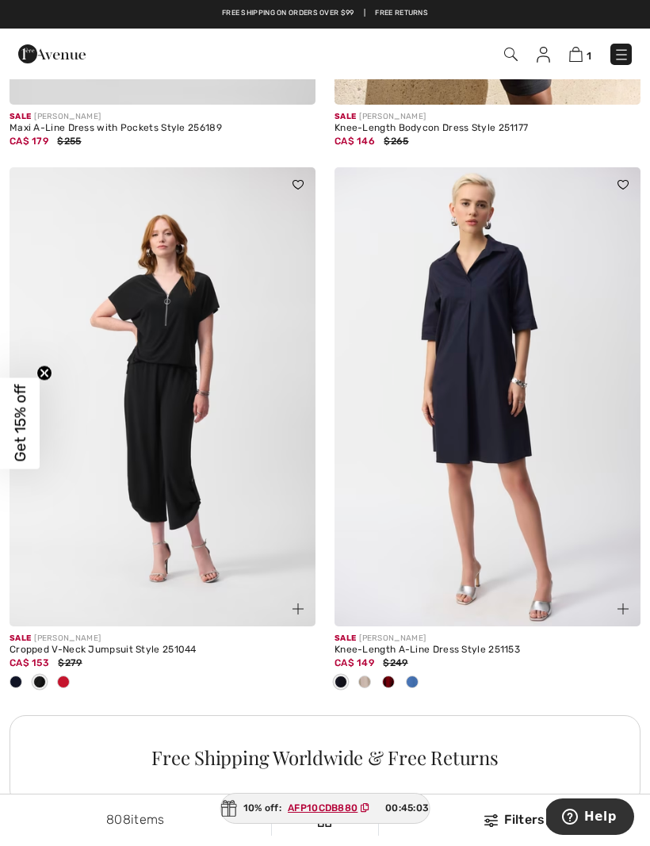
click at [422, 677] on div at bounding box center [413, 683] width 24 height 26
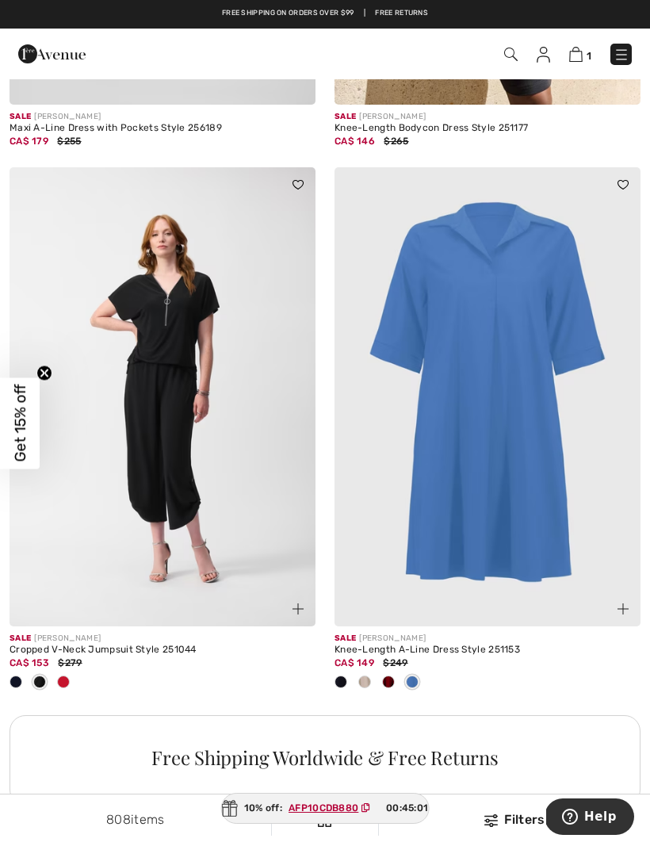
click at [394, 685] on div at bounding box center [389, 683] width 24 height 26
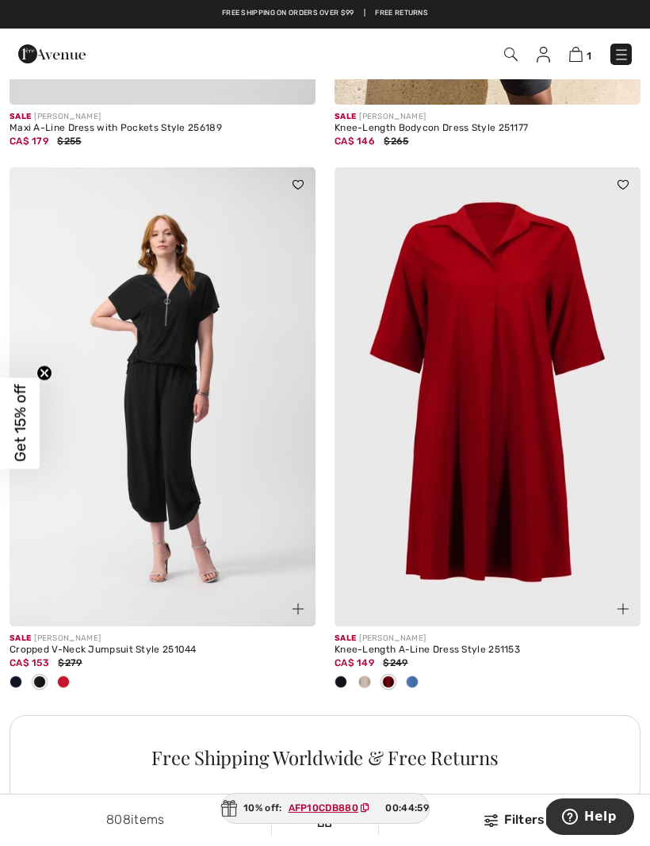
click at [374, 678] on div at bounding box center [365, 683] width 24 height 26
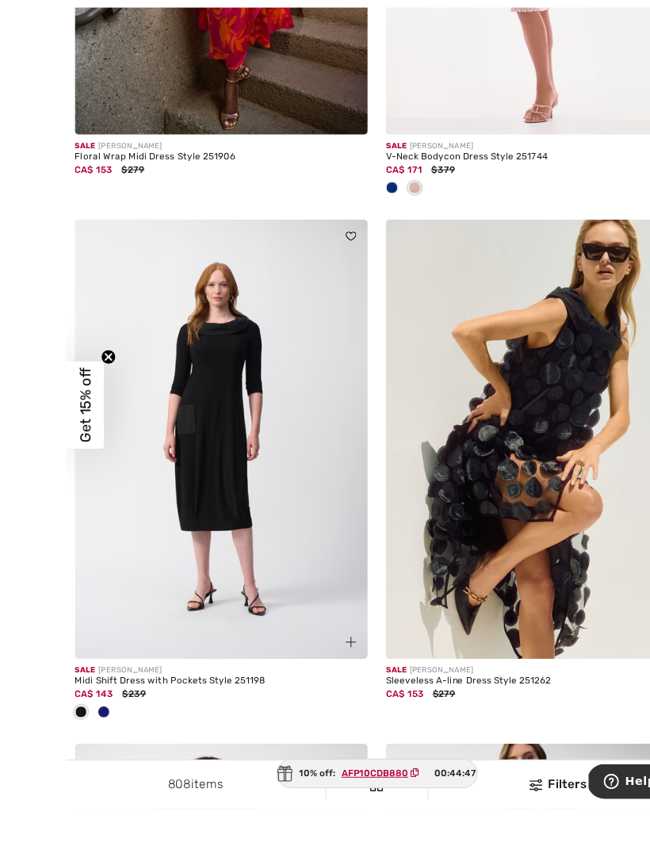
scroll to position [3889, 0]
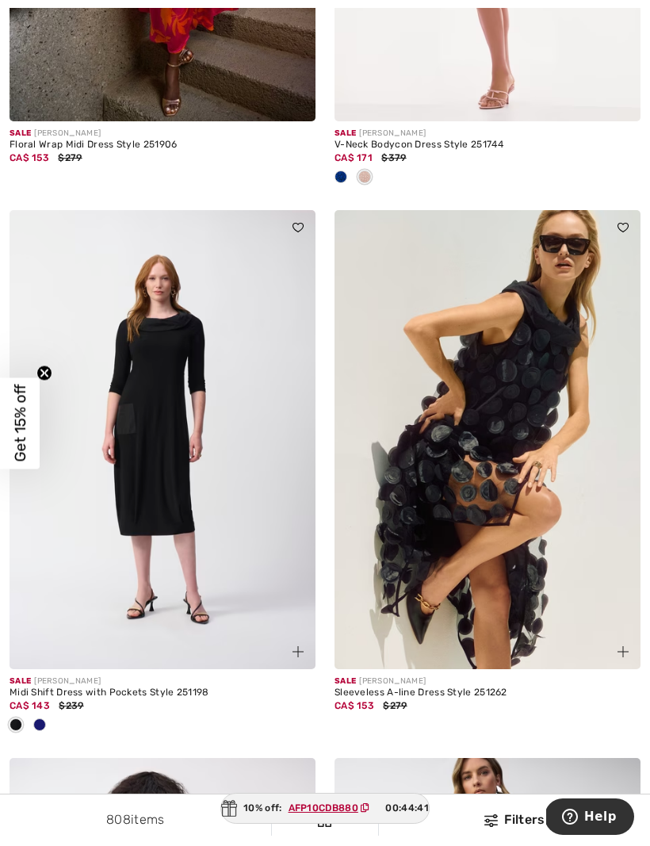
click at [168, 480] on img at bounding box center [163, 439] width 306 height 459
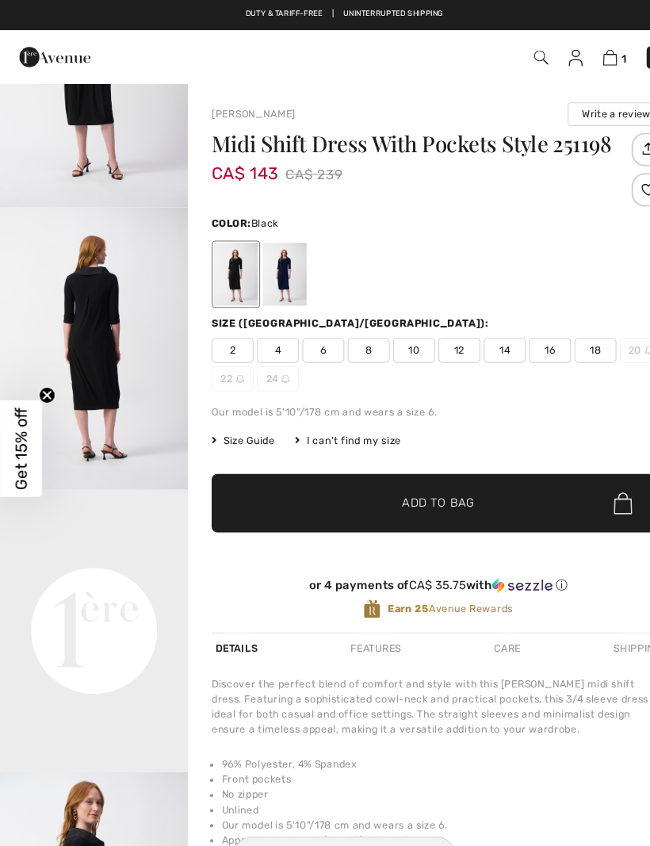
click at [275, 267] on div at bounding box center [268, 258] width 41 height 59
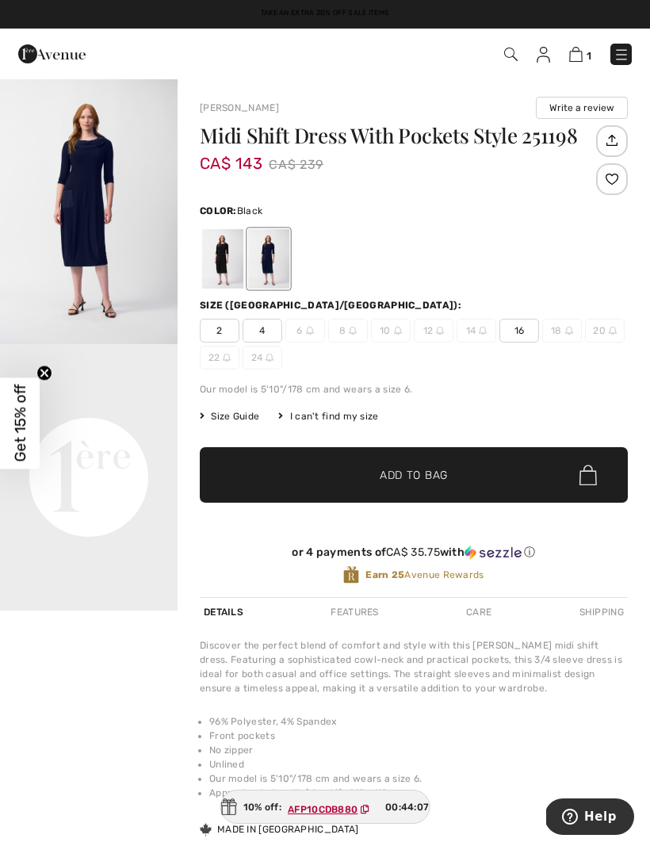
click at [238, 262] on div at bounding box center [222, 258] width 41 height 59
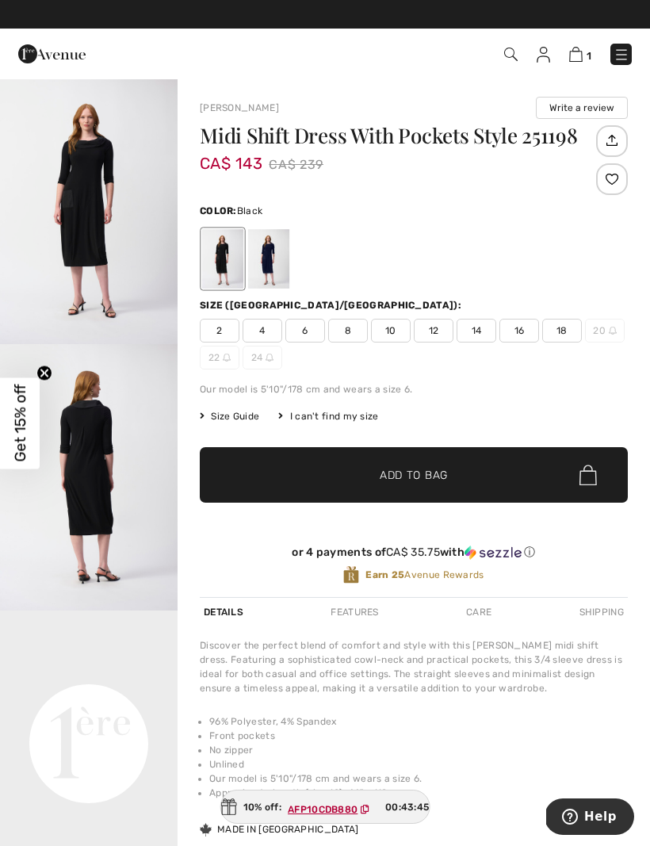
click at [485, 335] on span "14" at bounding box center [477, 331] width 40 height 24
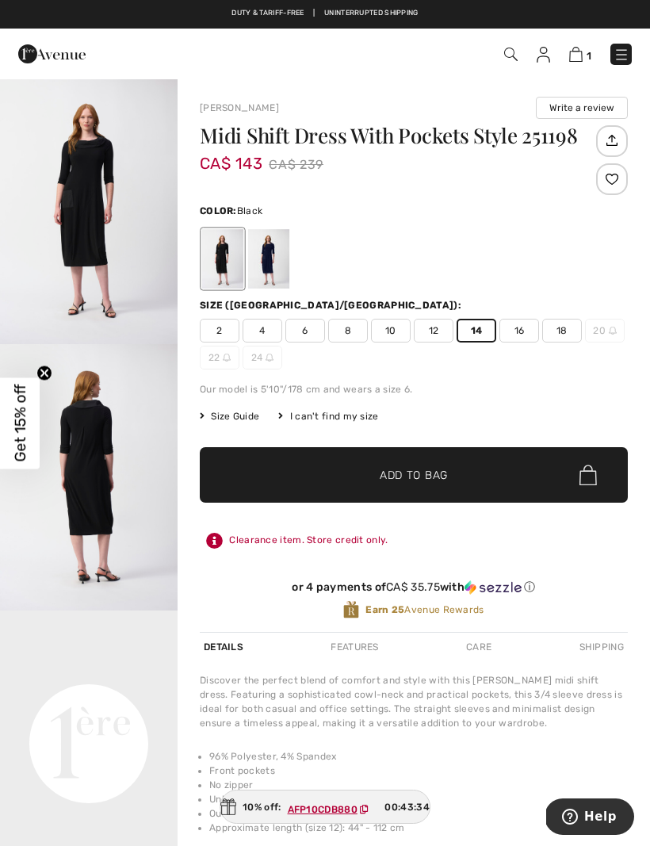
click at [425, 474] on span "Add to Bag" at bounding box center [414, 475] width 68 height 17
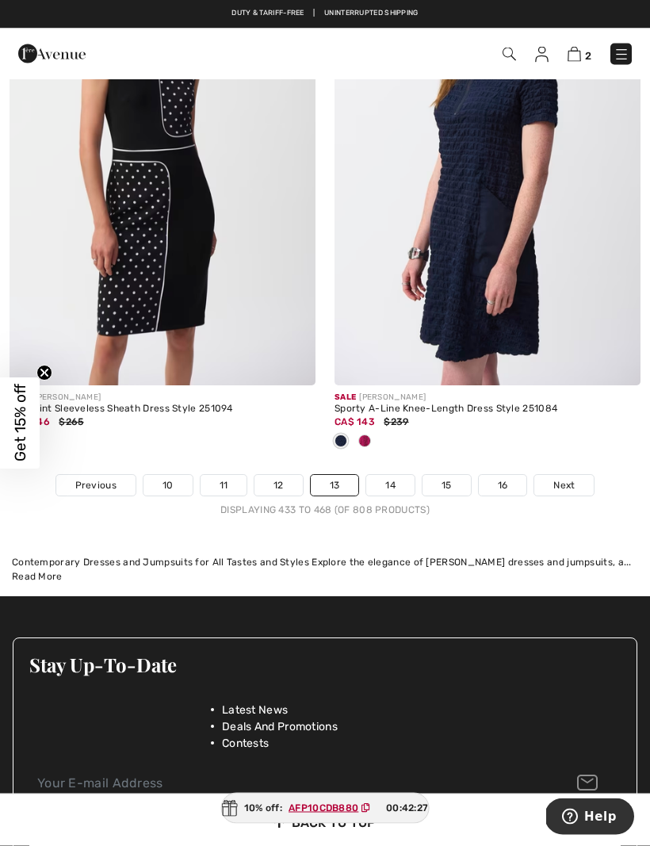
scroll to position [9775, 0]
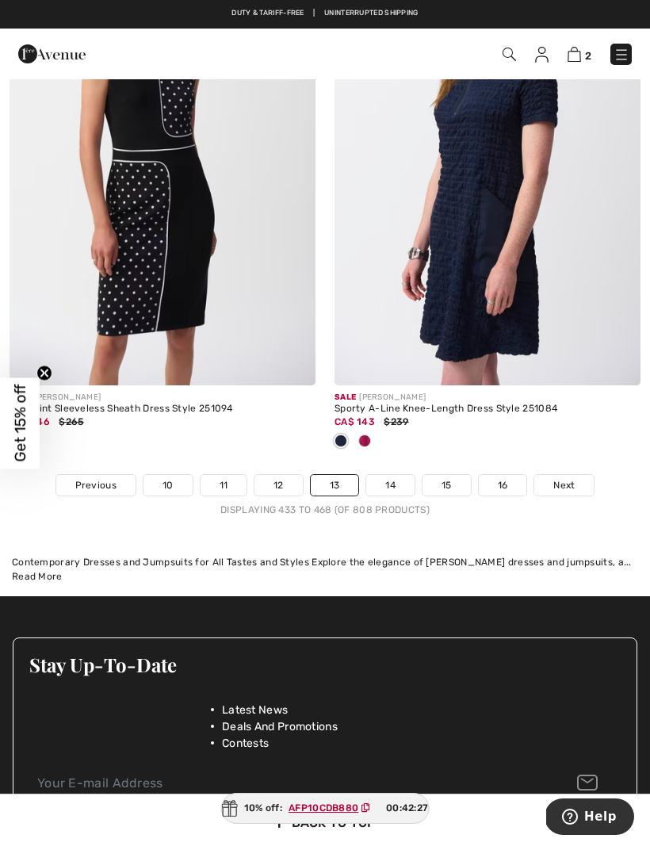
click at [397, 475] on link "14" at bounding box center [390, 485] width 48 height 21
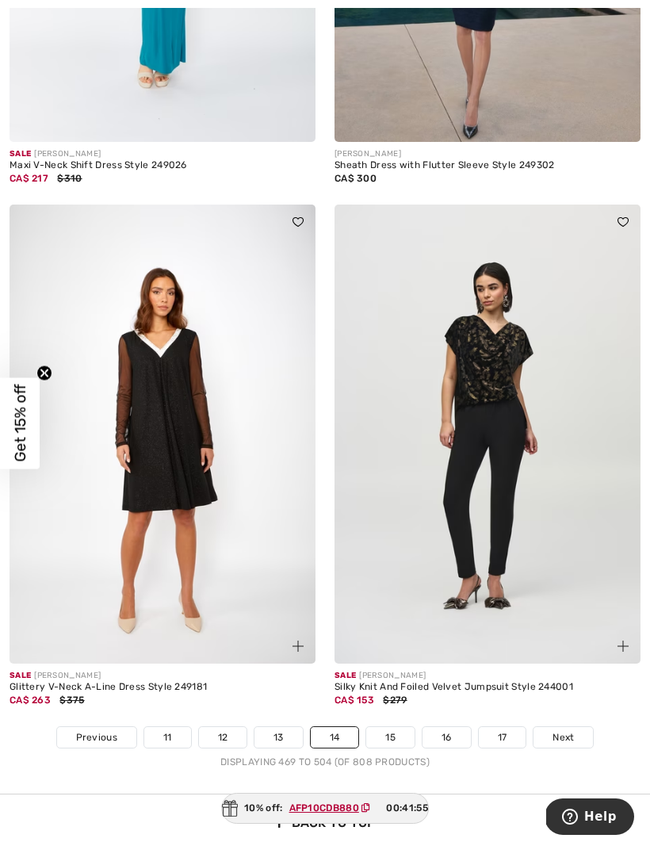
scroll to position [9298, 0]
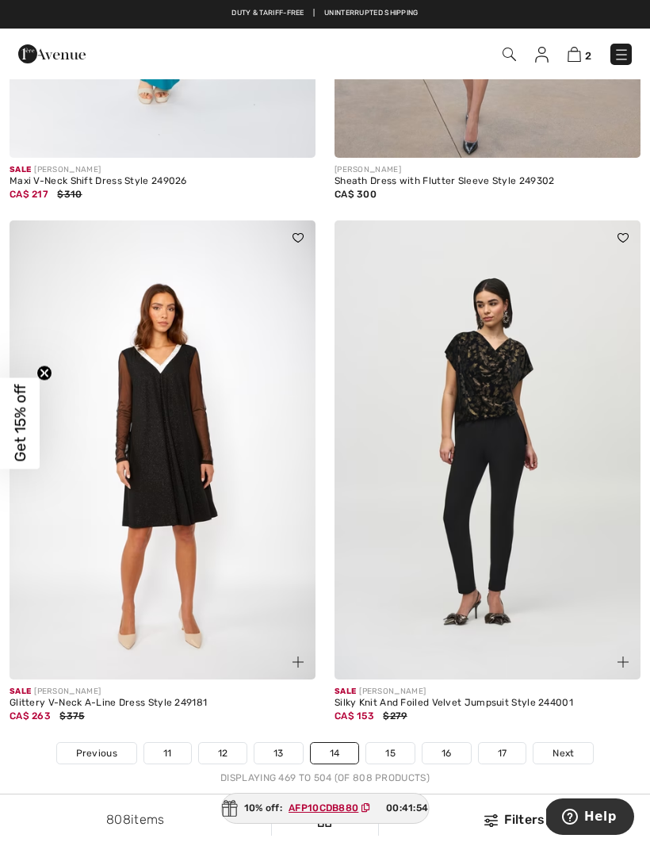
click at [567, 746] on span "Next" at bounding box center [563, 753] width 21 height 14
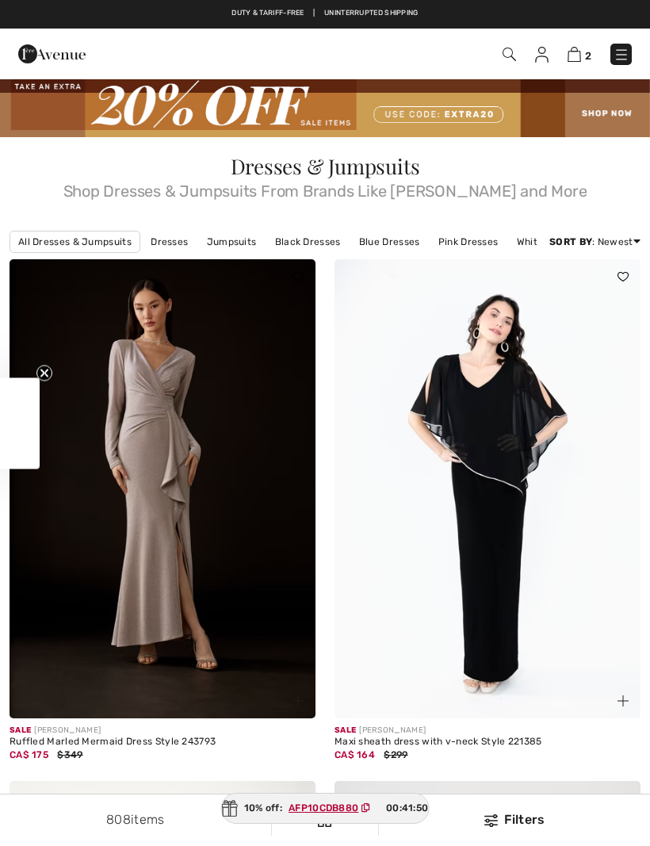
checkbox input "true"
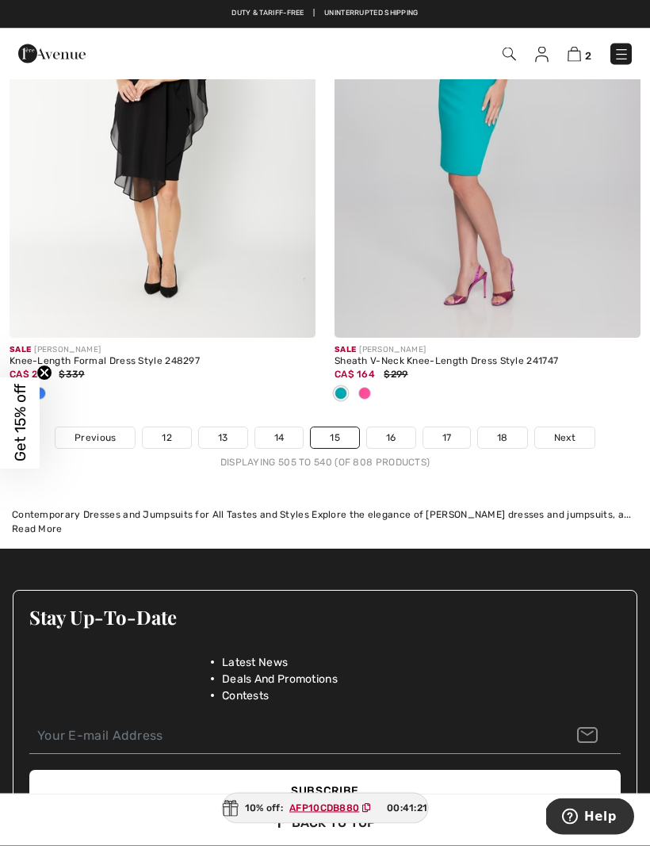
scroll to position [9737, 0]
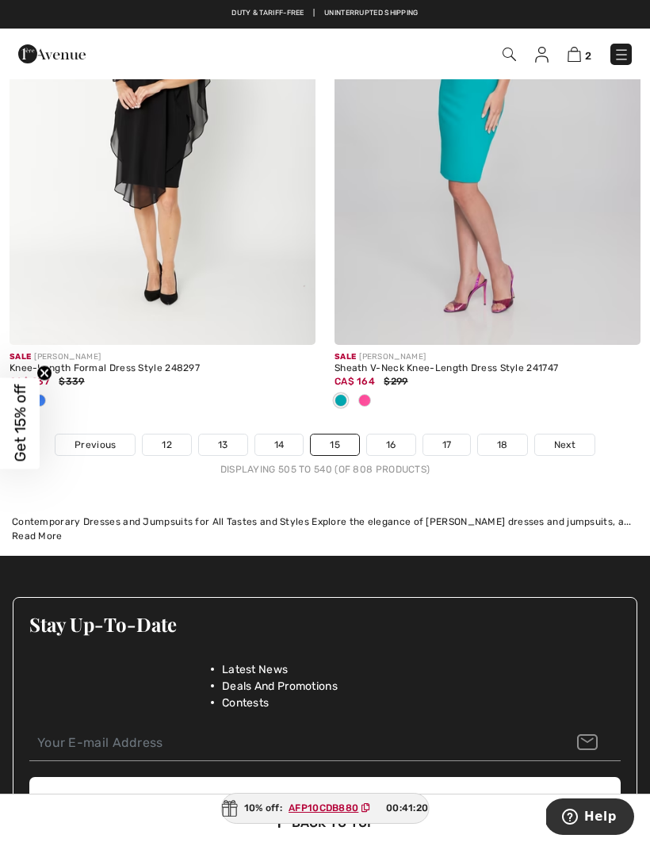
click at [570, 438] on span "Next" at bounding box center [564, 445] width 21 height 14
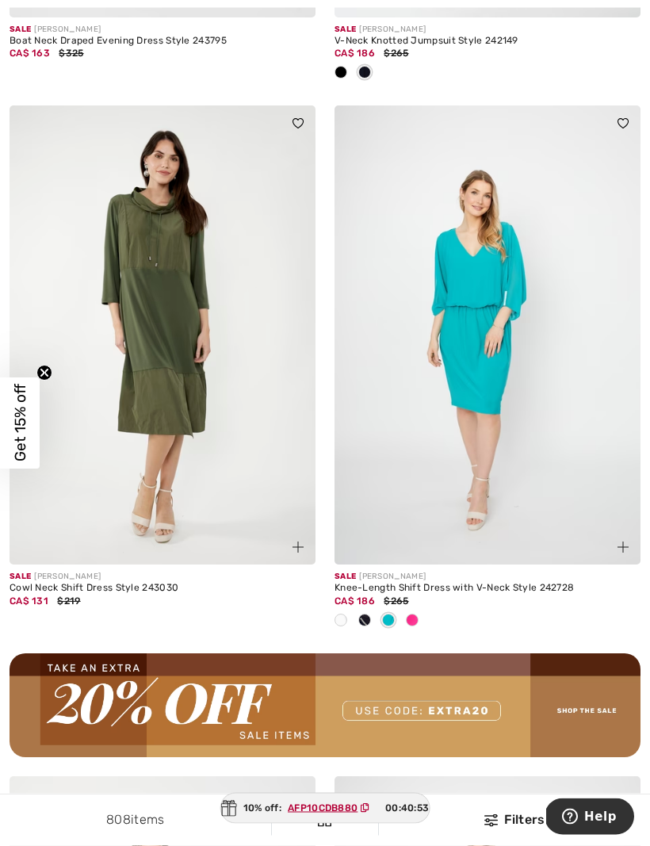
scroll to position [6133, 0]
click at [151, 357] on img at bounding box center [163, 334] width 306 height 459
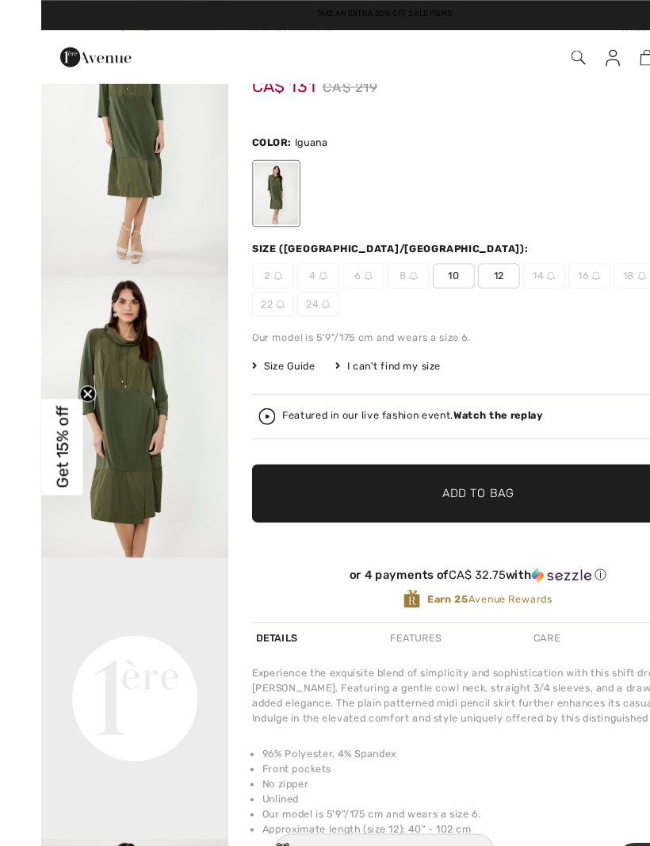
scroll to position [81, 0]
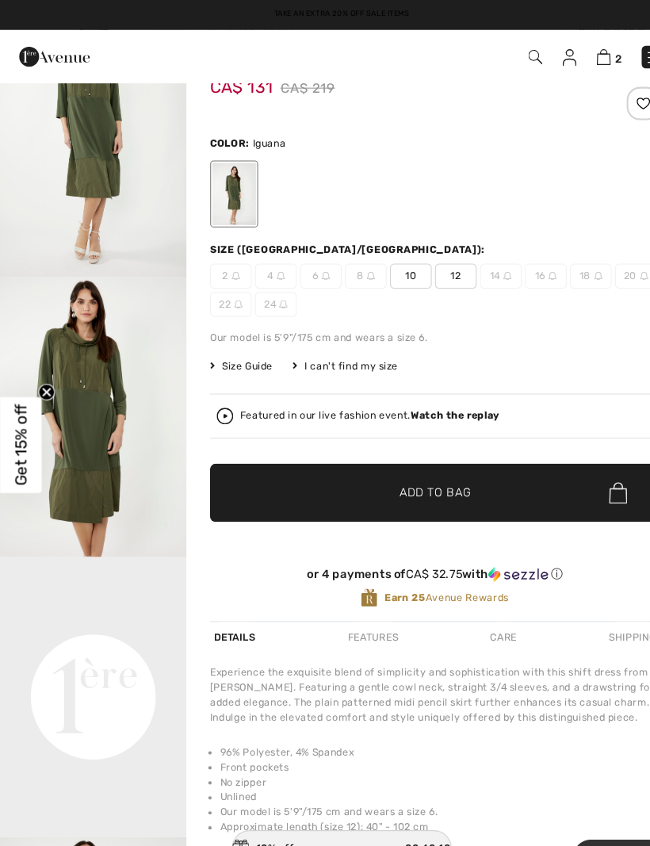
click at [444, 267] on span "12" at bounding box center [434, 263] width 40 height 24
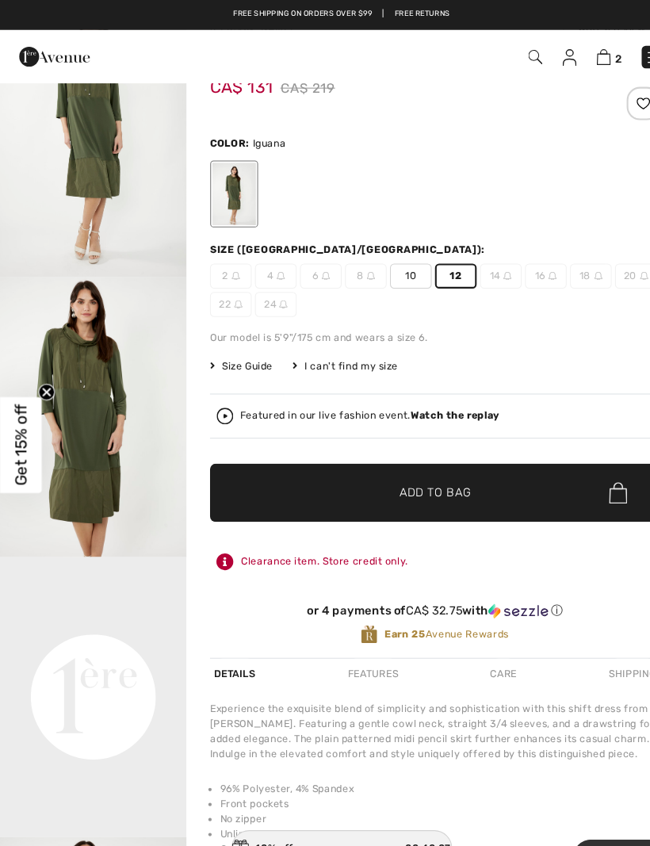
click at [420, 466] on span "Add to Bag" at bounding box center [414, 469] width 68 height 17
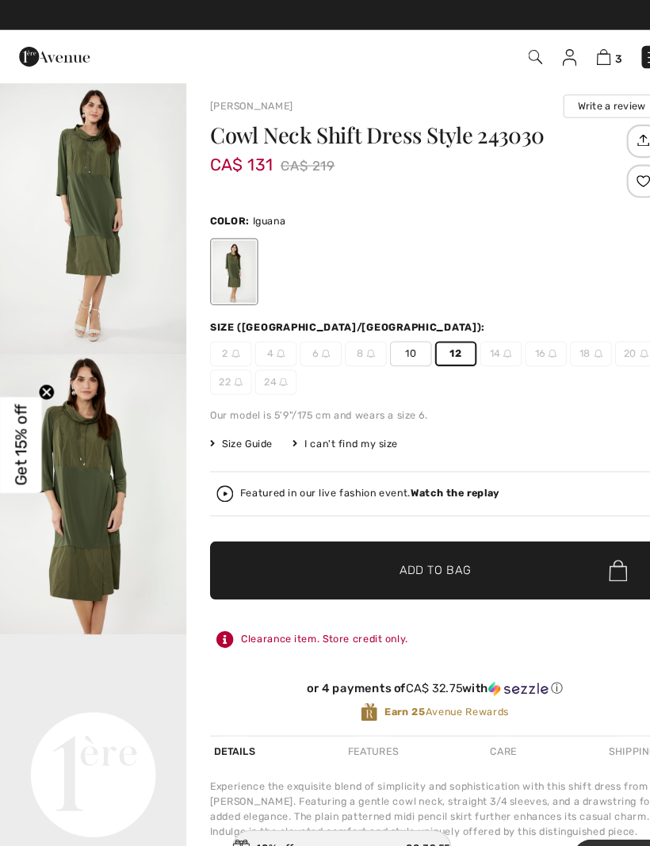
scroll to position [0, 0]
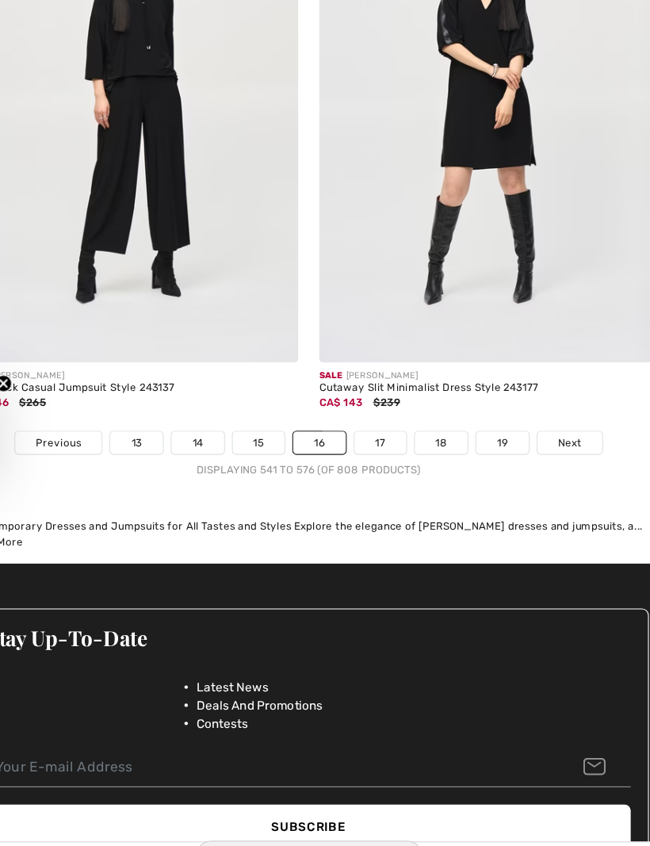
scroll to position [9677, 0]
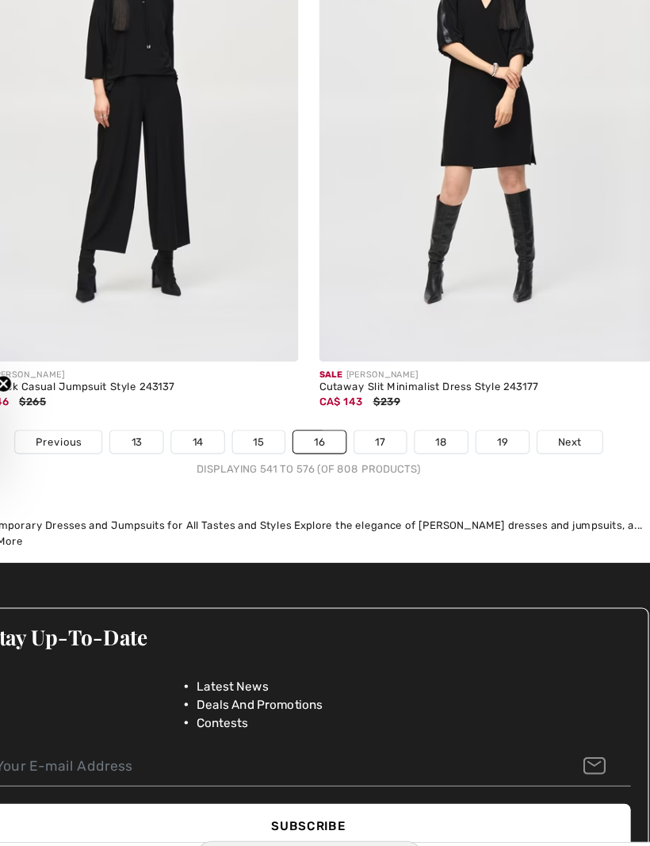
click at [367, 416] on link "17" at bounding box center [391, 426] width 48 height 21
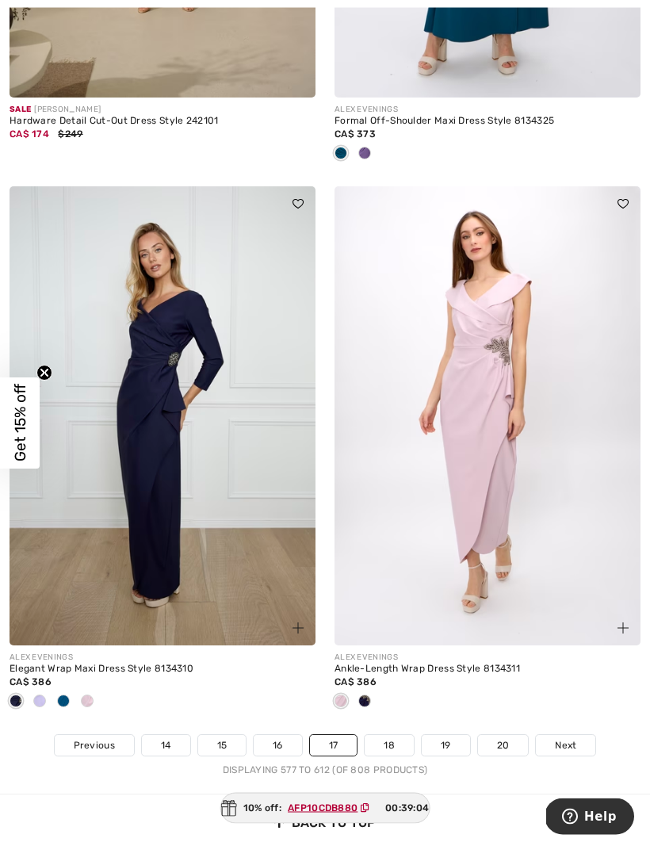
scroll to position [9448, 0]
click at [568, 738] on span "Next" at bounding box center [565, 745] width 21 height 14
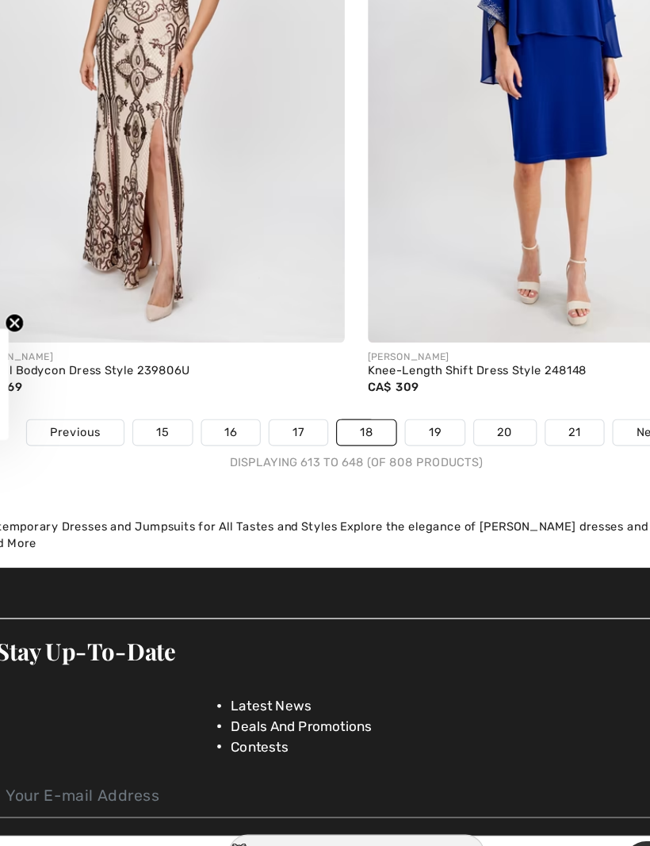
scroll to position [9689, 0]
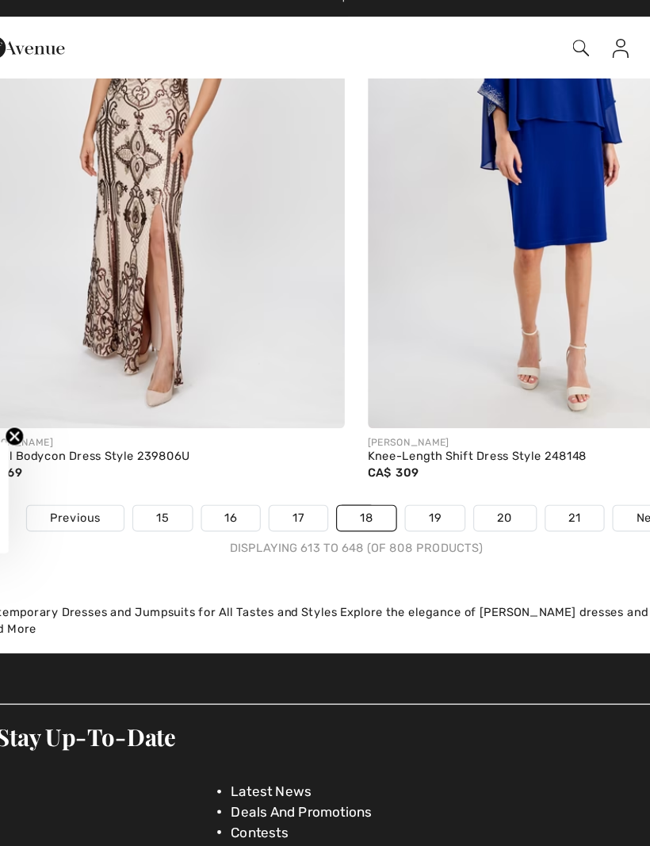
click at [368, 430] on link "19" at bounding box center [390, 440] width 48 height 21
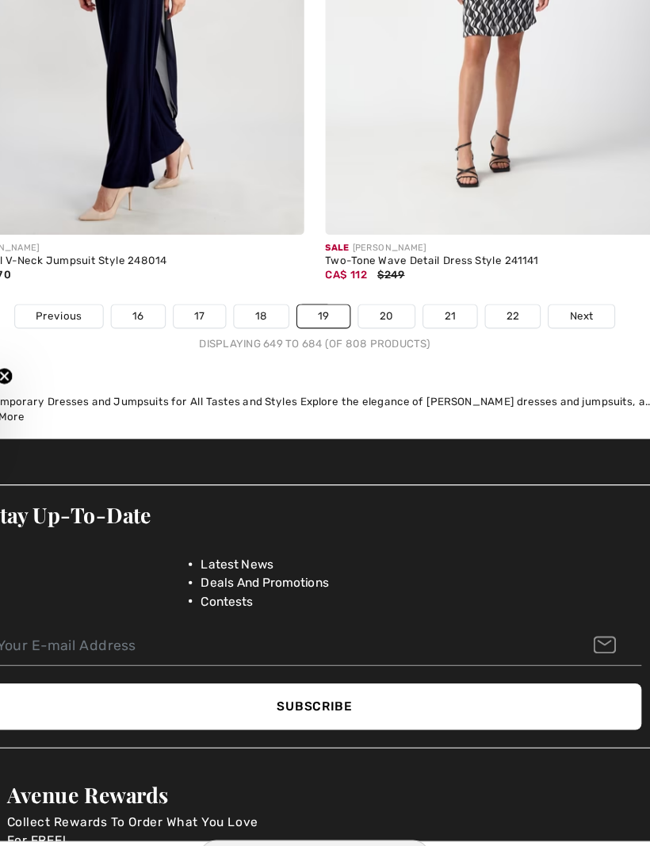
scroll to position [9862, 0]
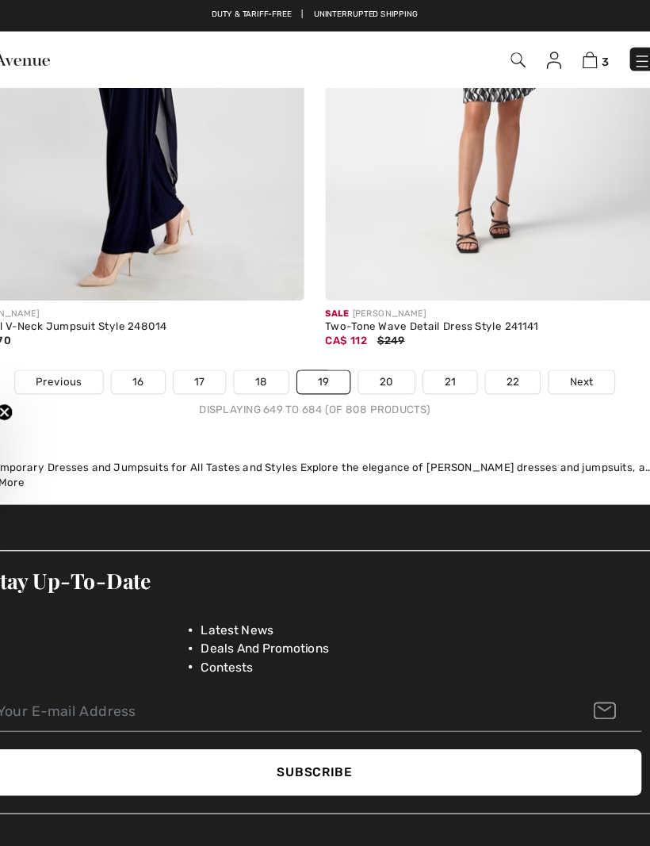
click at [537, 344] on link "Next" at bounding box center [566, 346] width 59 height 21
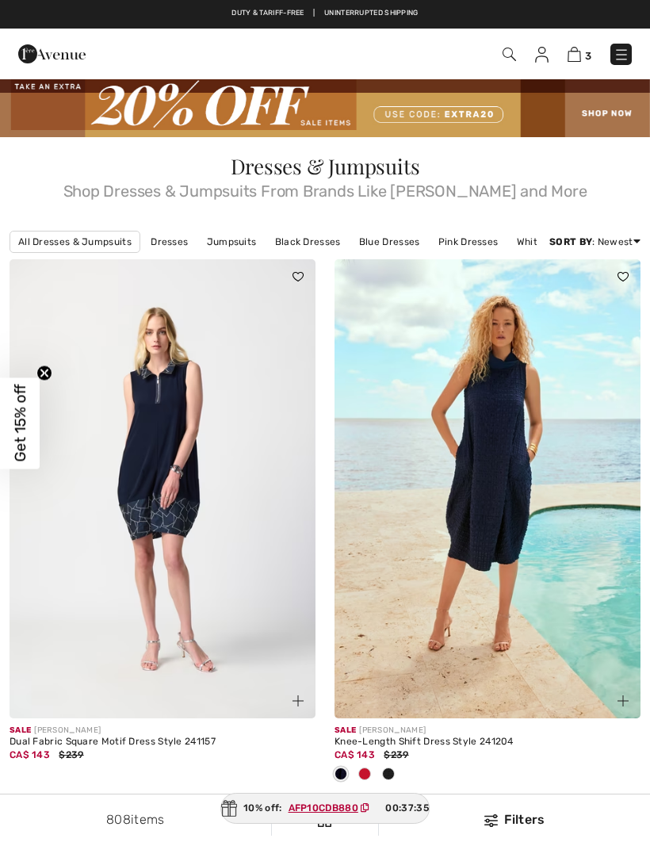
checkbox input "true"
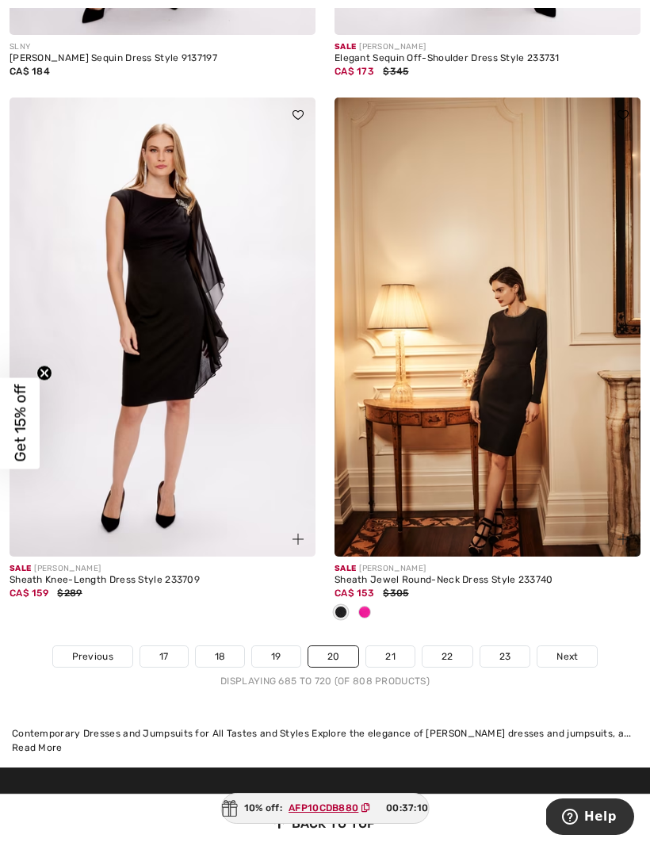
scroll to position [9500, 0]
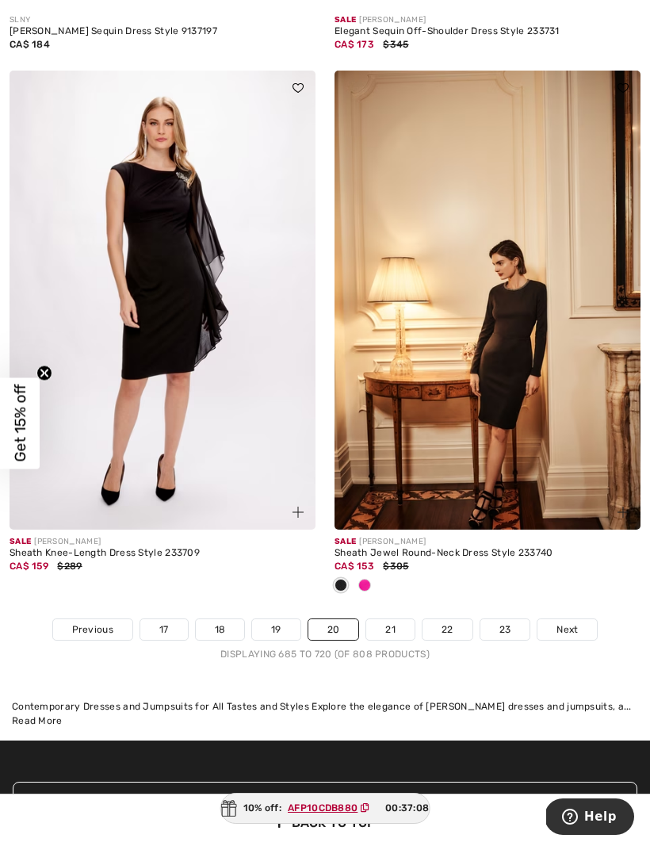
click at [568, 624] on span "Next" at bounding box center [567, 630] width 21 height 14
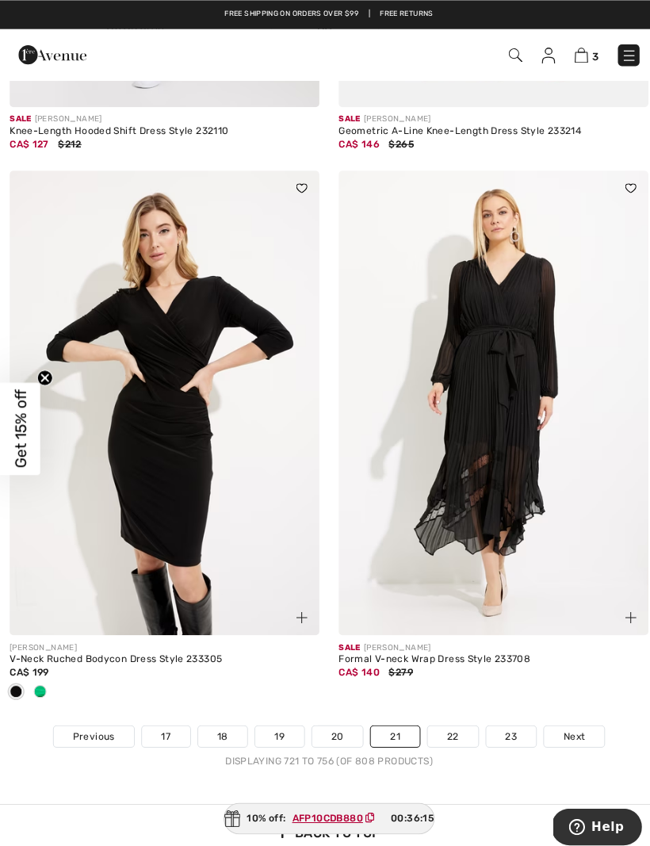
scroll to position [9476, 0]
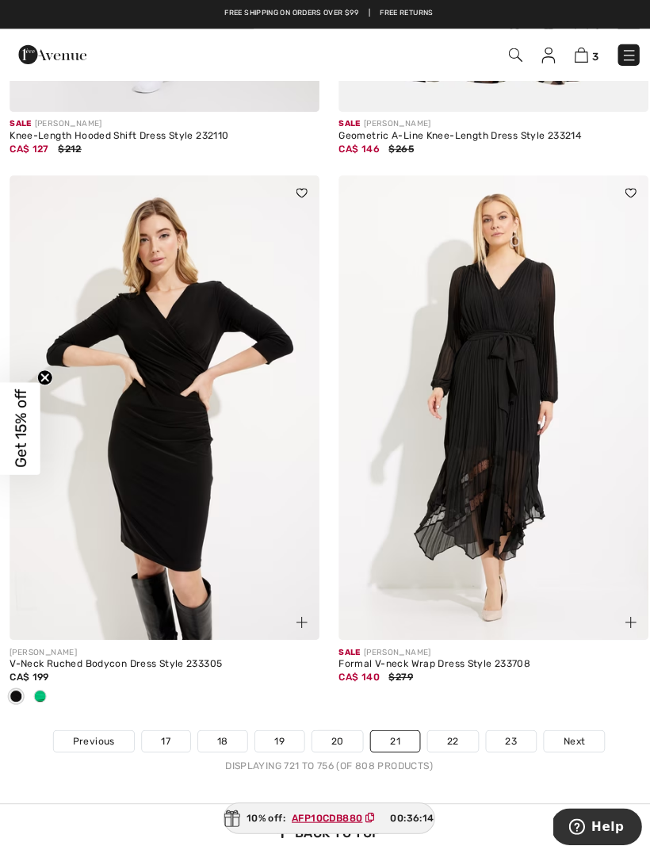
click at [566, 725] on span "Next" at bounding box center [567, 732] width 21 height 14
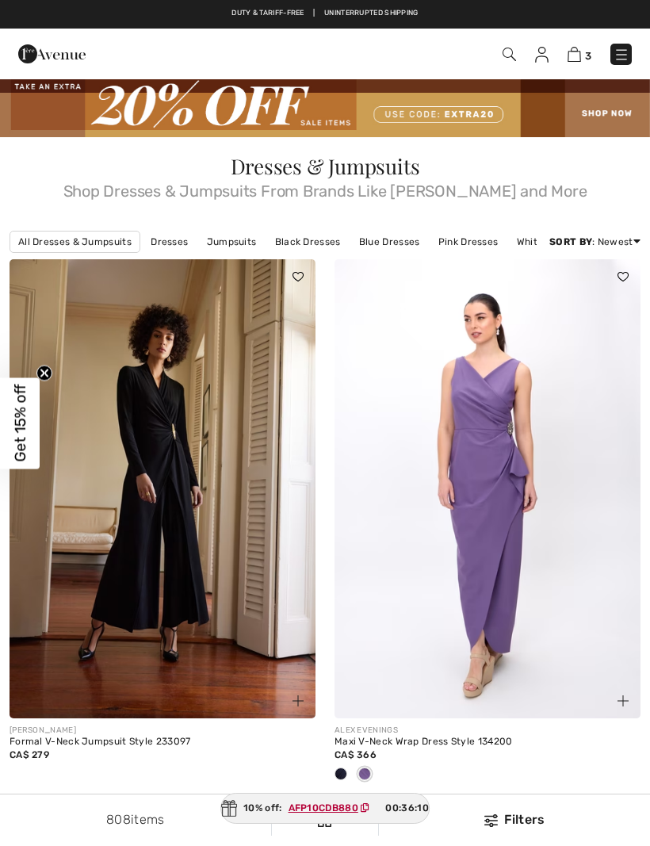
checkbox input "true"
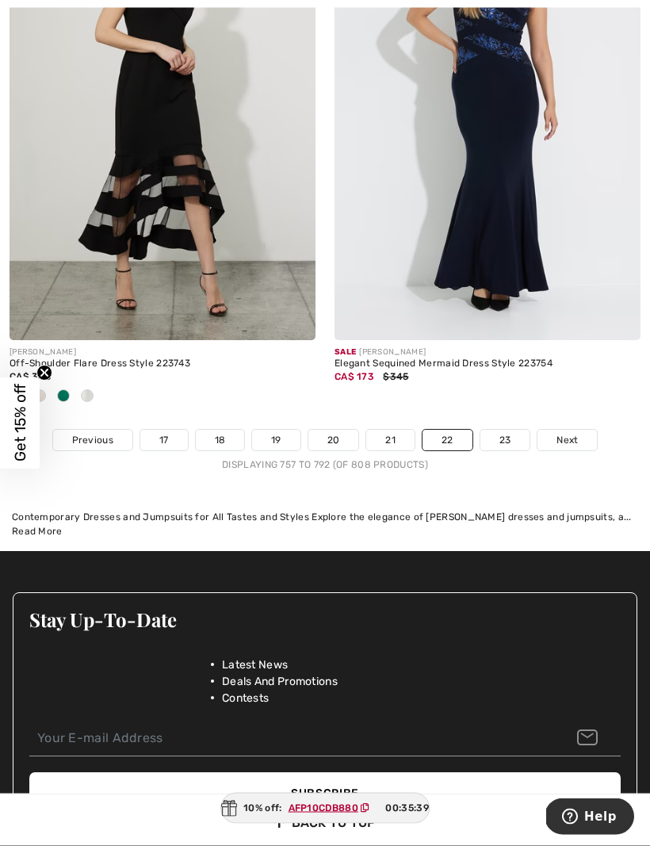
scroll to position [9794, 0]
click at [577, 435] on span "Next" at bounding box center [567, 440] width 21 height 14
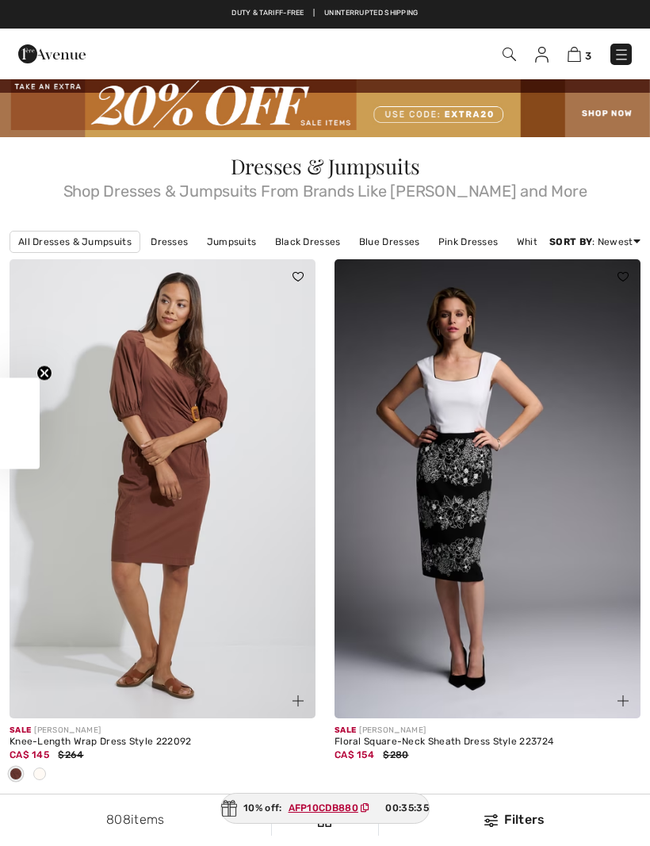
checkbox input "true"
click at [581, 53] on img at bounding box center [574, 54] width 13 height 15
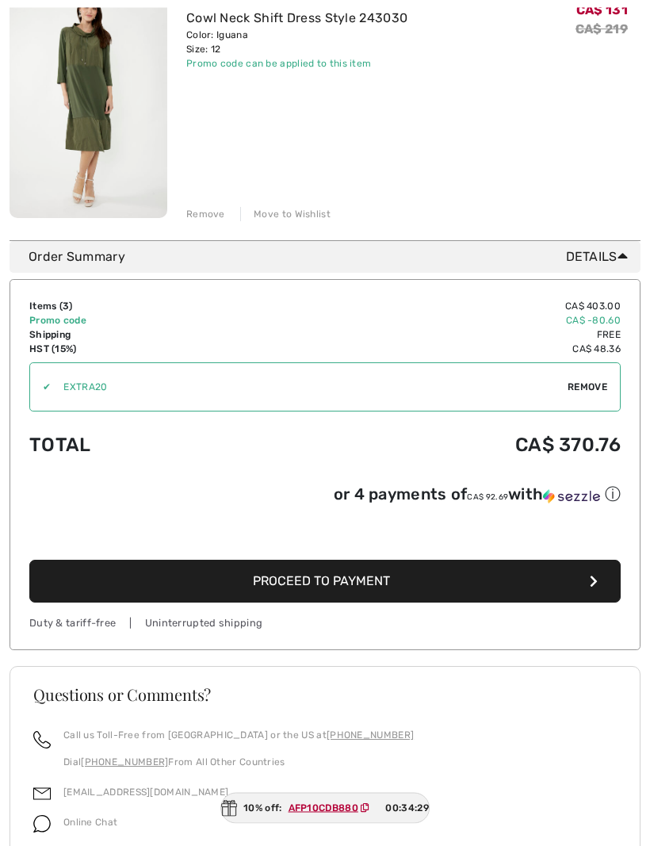
scroll to position [771, 0]
click at [364, 592] on button "Proceed to Payment" at bounding box center [325, 581] width 592 height 43
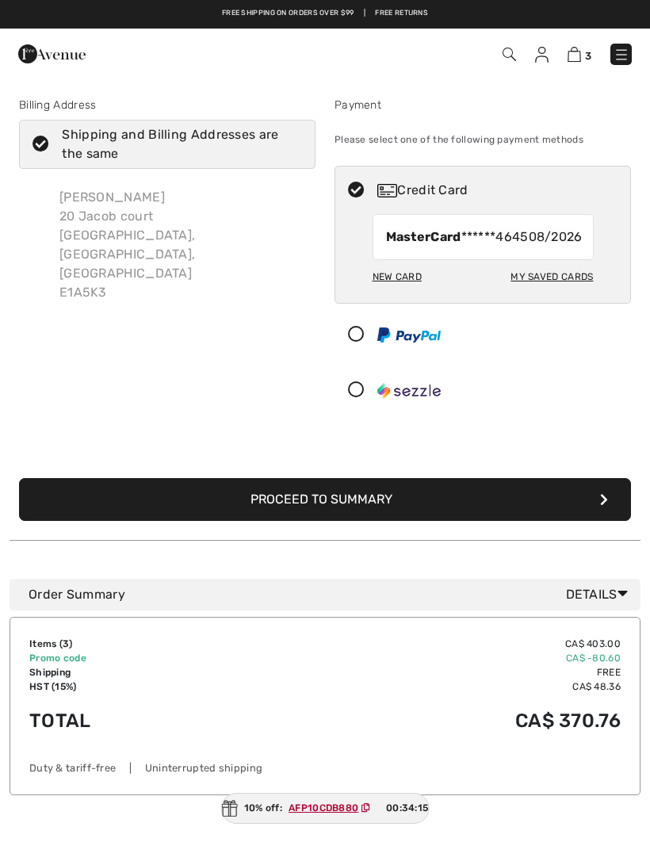
scroll to position [2, 0]
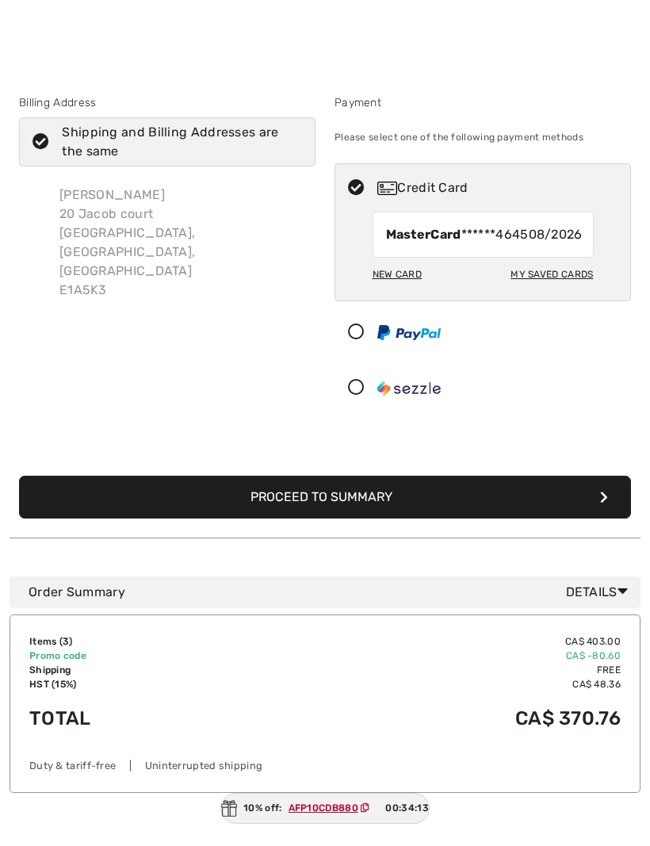
click at [379, 516] on button "Proceed to Summary" at bounding box center [325, 497] width 612 height 43
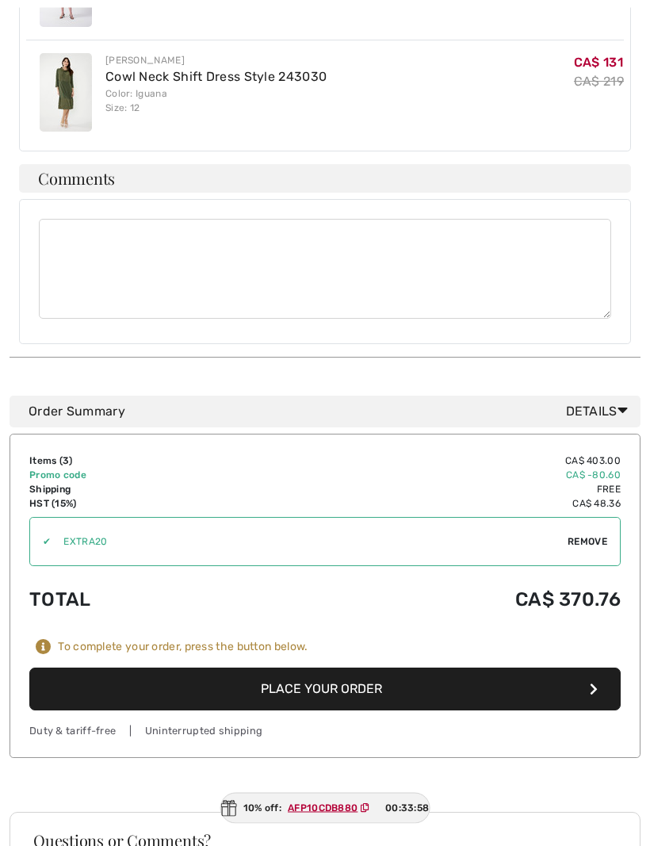
scroll to position [738, 0]
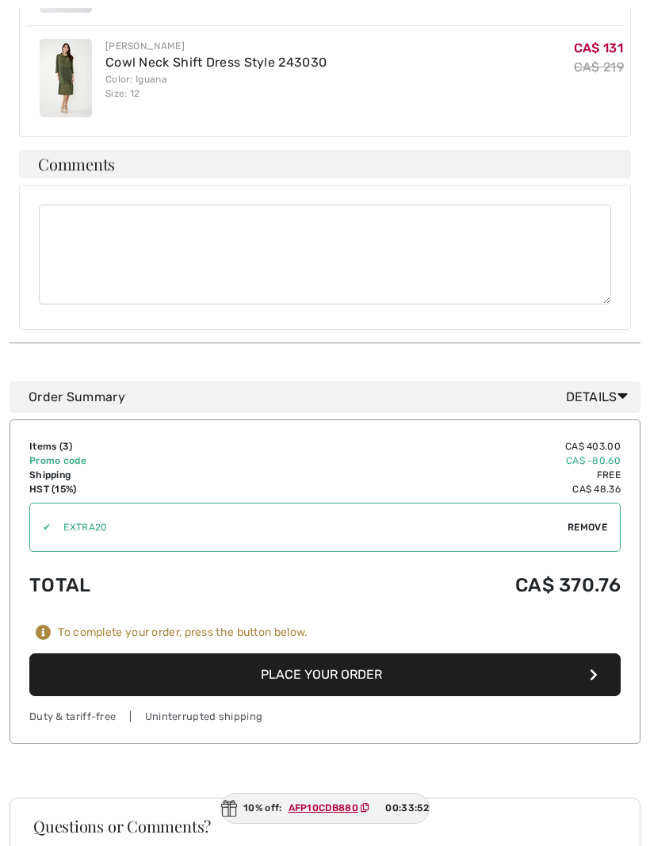
click at [348, 654] on button "Place Your Order" at bounding box center [325, 675] width 592 height 43
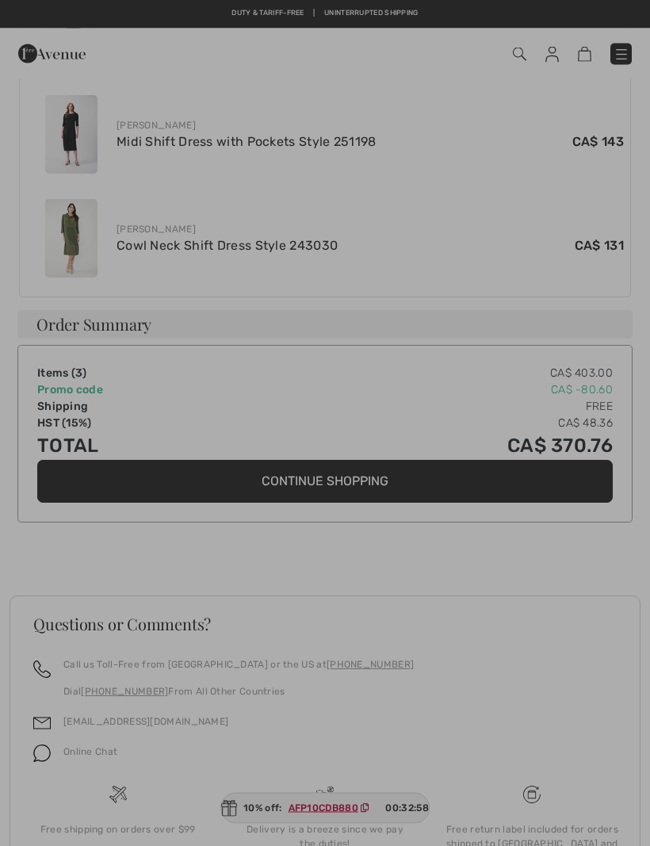
scroll to position [747, 0]
